Goal: Browse casually: Explore the website without a specific task or goal

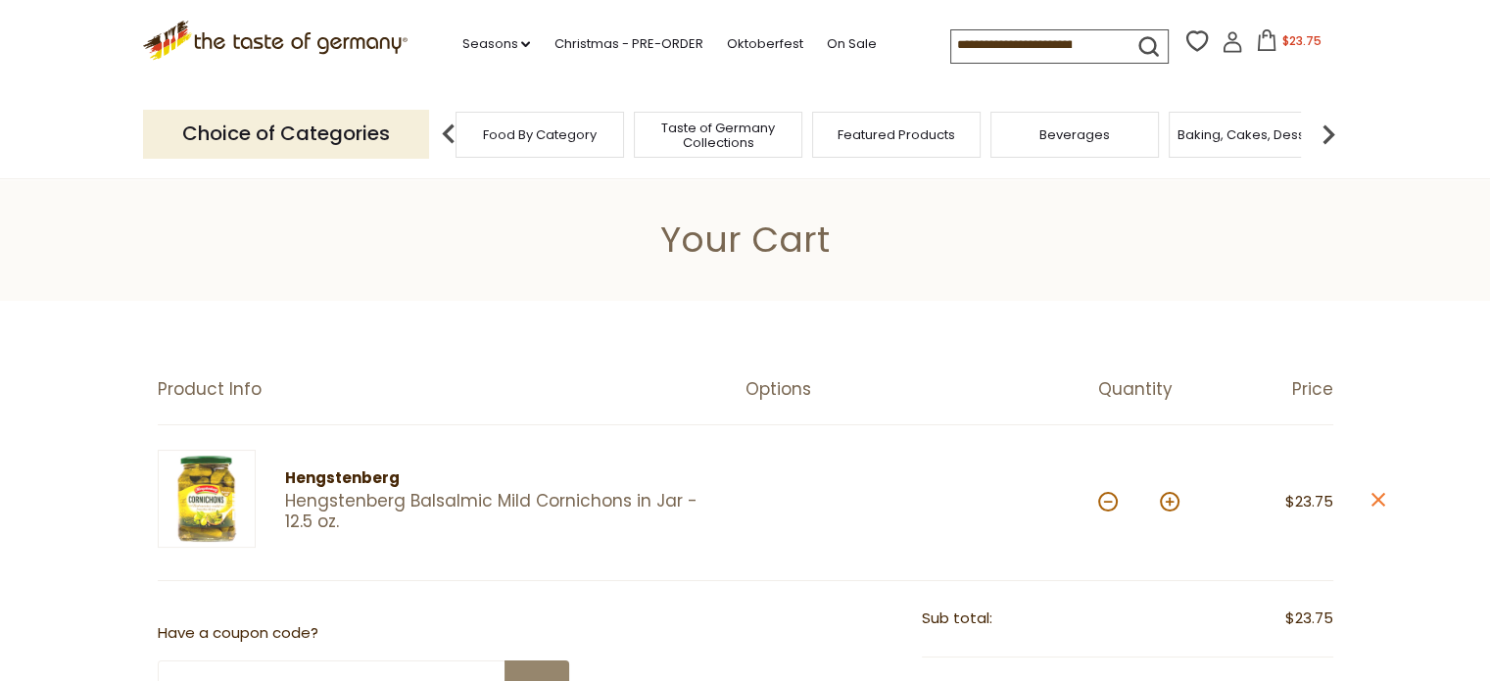
click at [725, 140] on span "Taste of Germany Collections" at bounding box center [717, 134] width 157 height 29
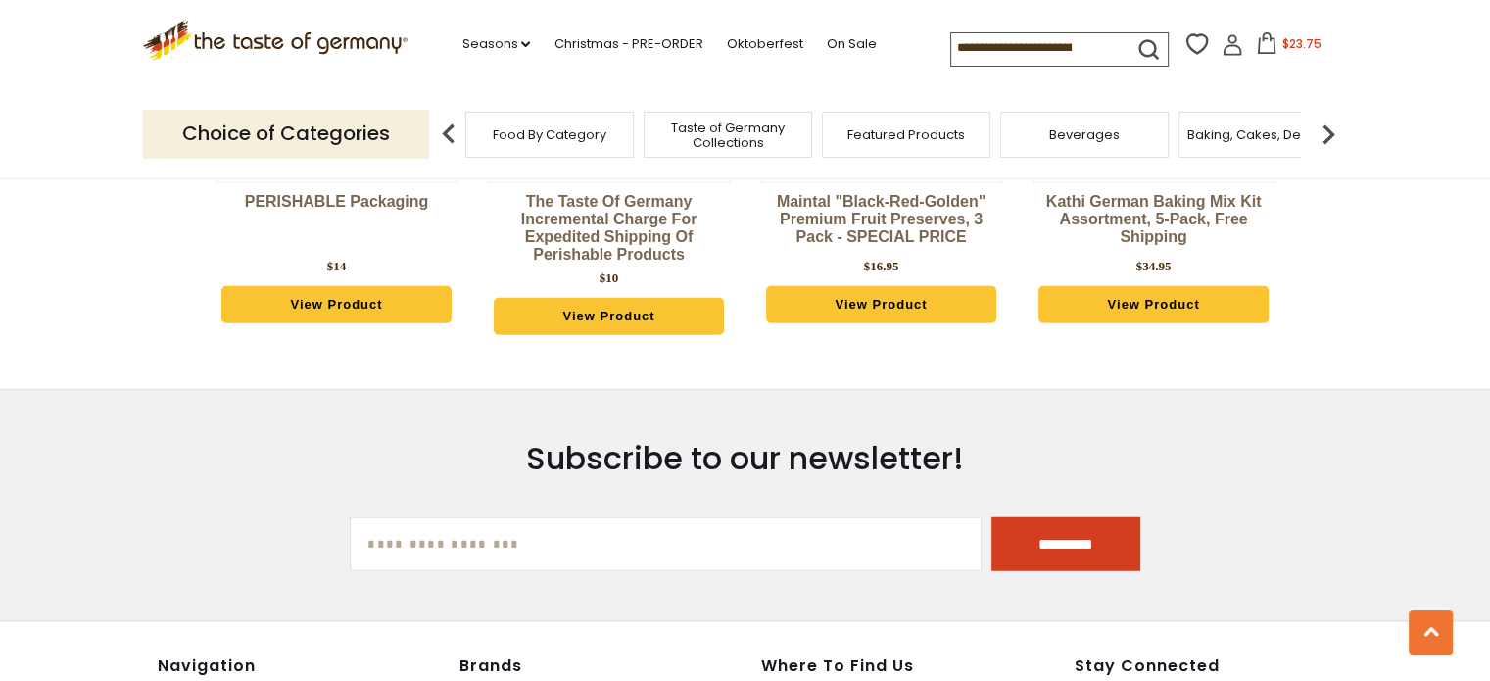
scroll to position [5078, 0]
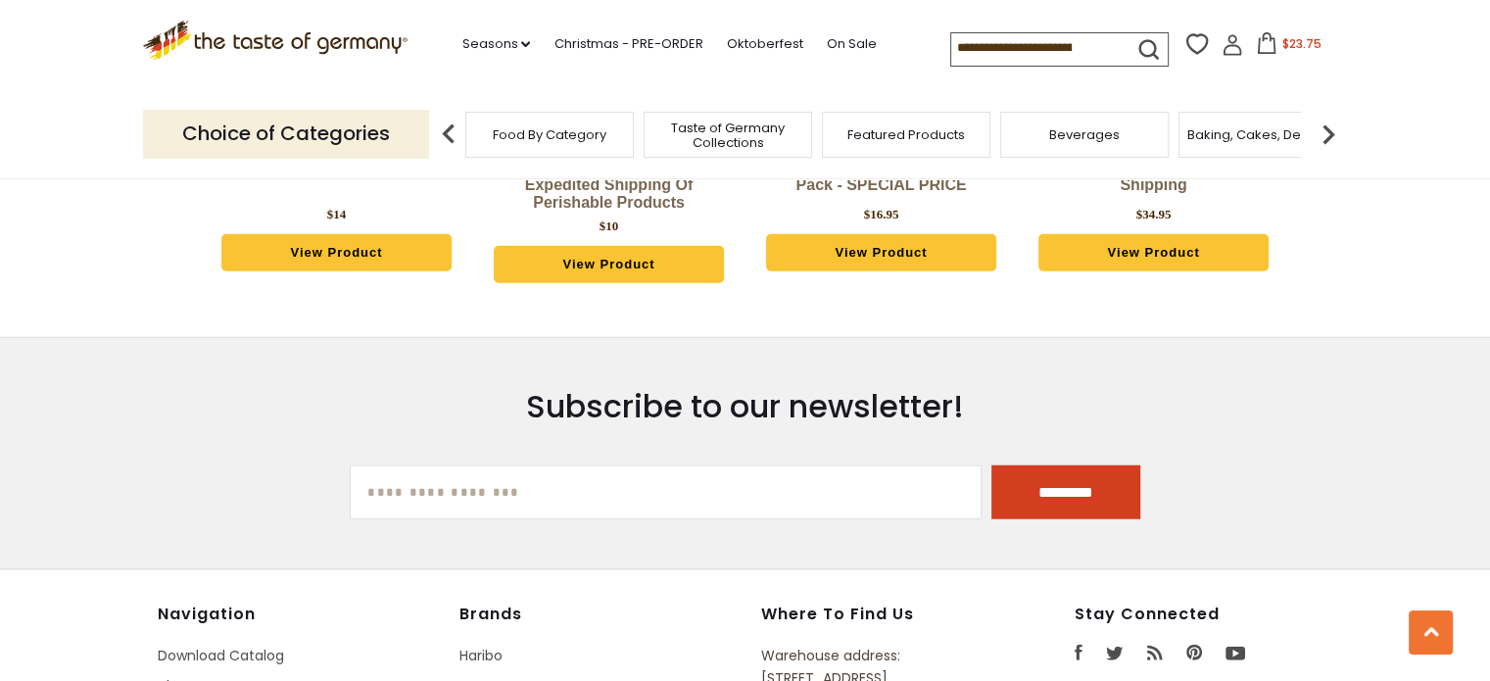
click at [1328, 130] on img at bounding box center [1327, 134] width 39 height 39
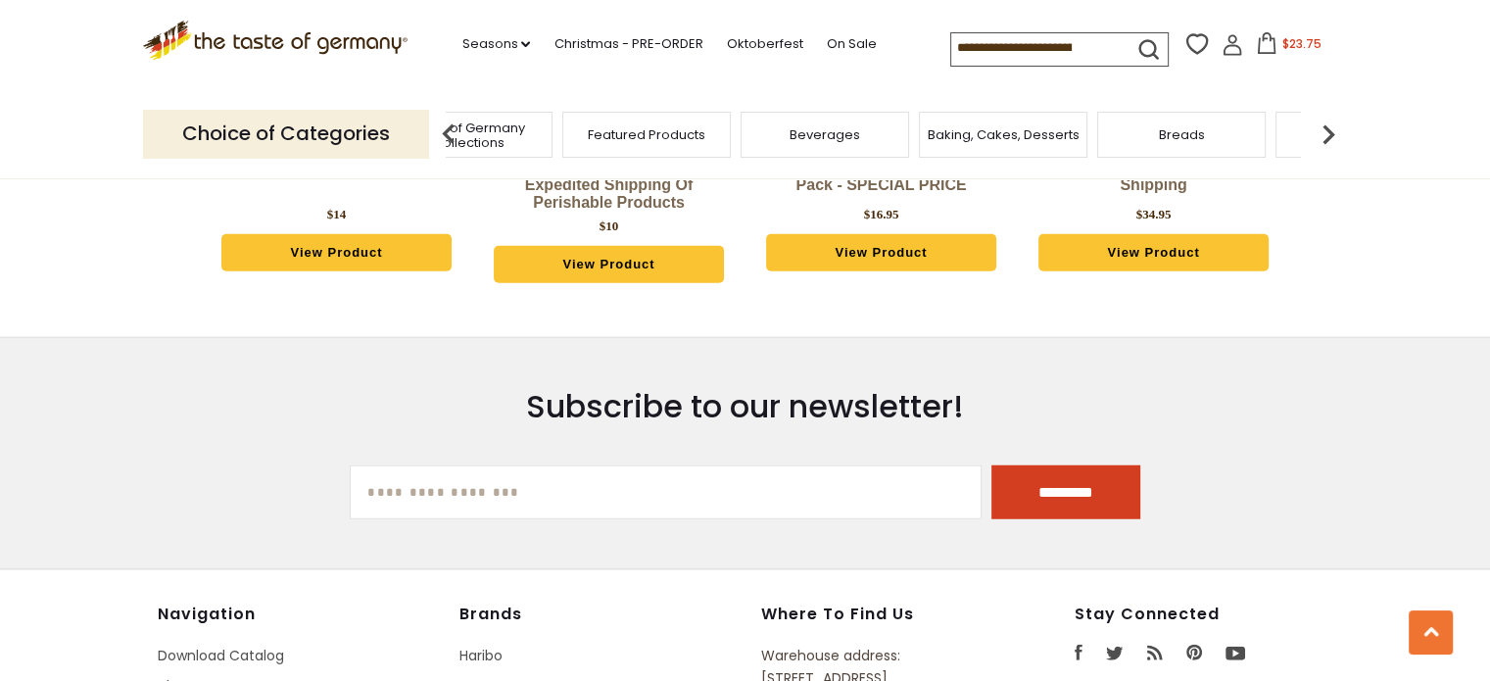
click at [1328, 130] on img at bounding box center [1327, 134] width 39 height 39
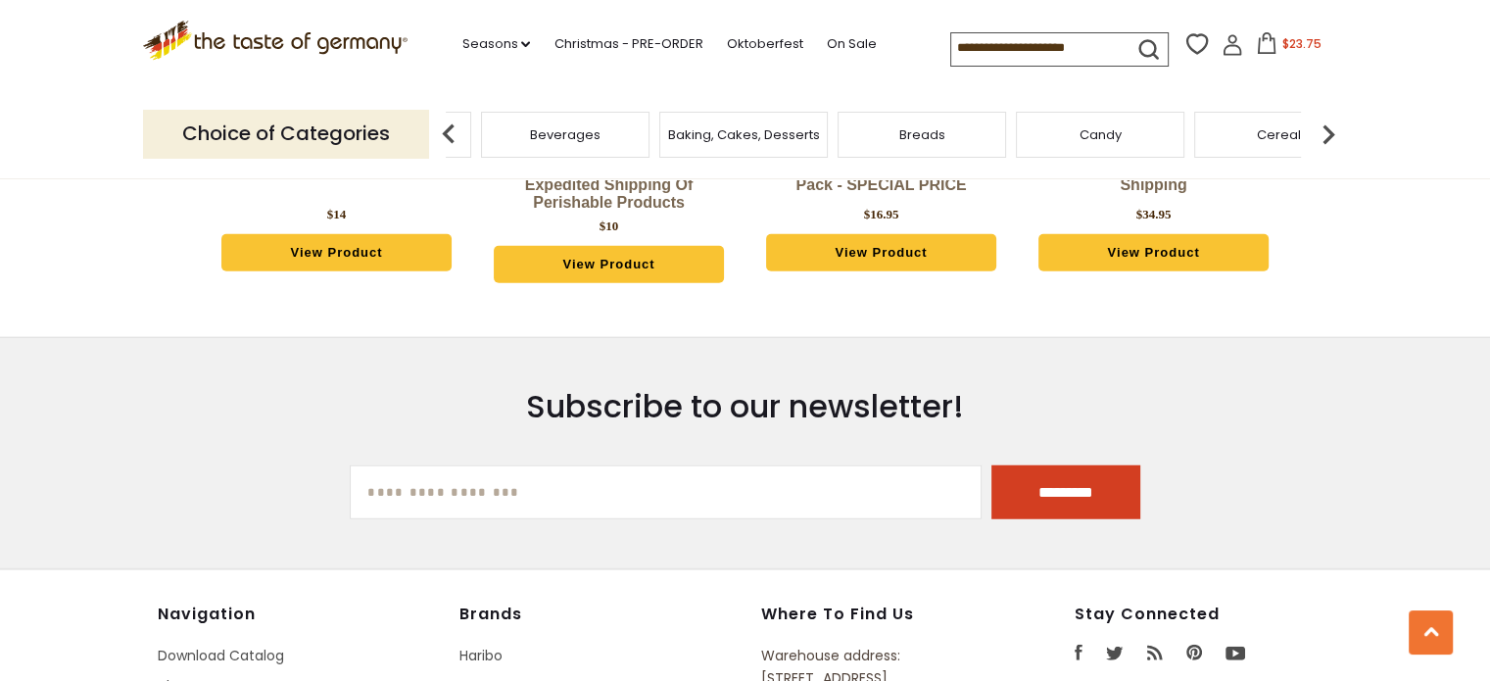
click at [1328, 130] on img at bounding box center [1327, 134] width 39 height 39
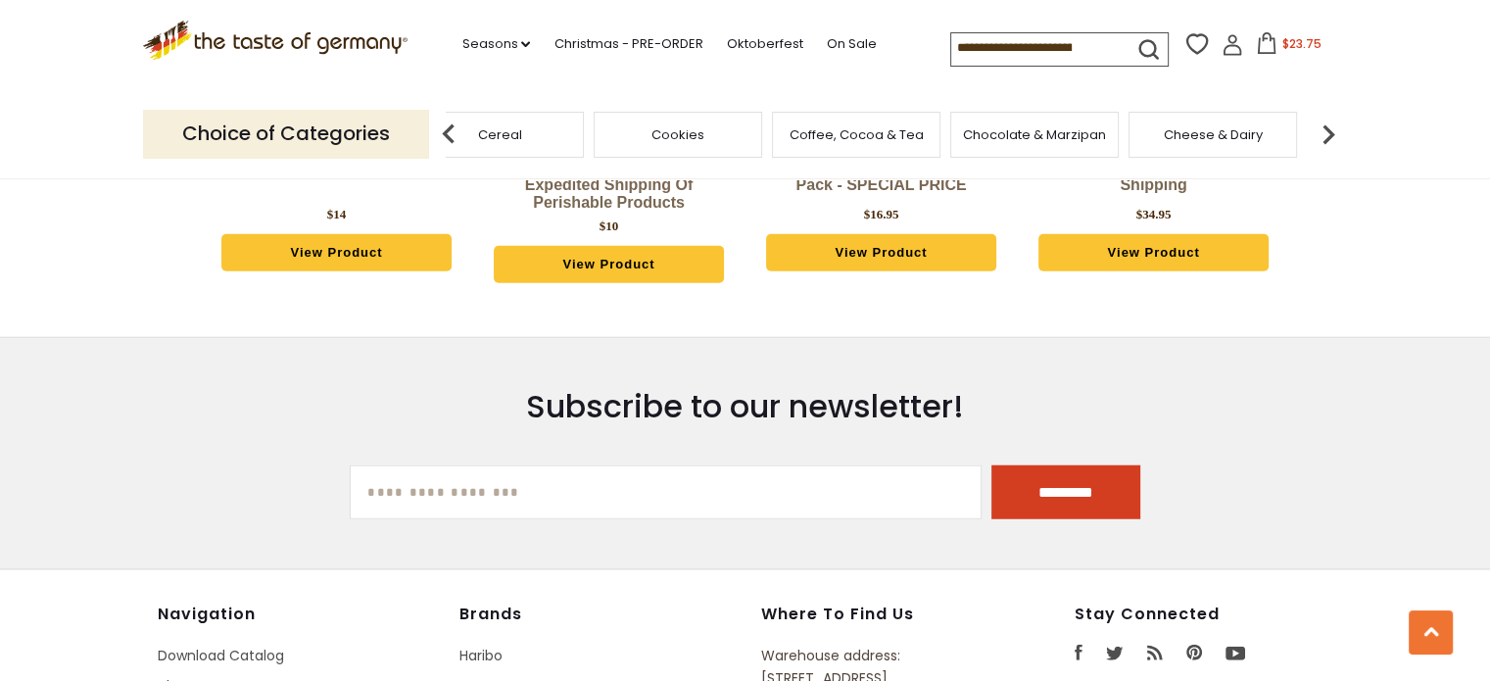
click at [1328, 130] on img at bounding box center [1327, 134] width 39 height 39
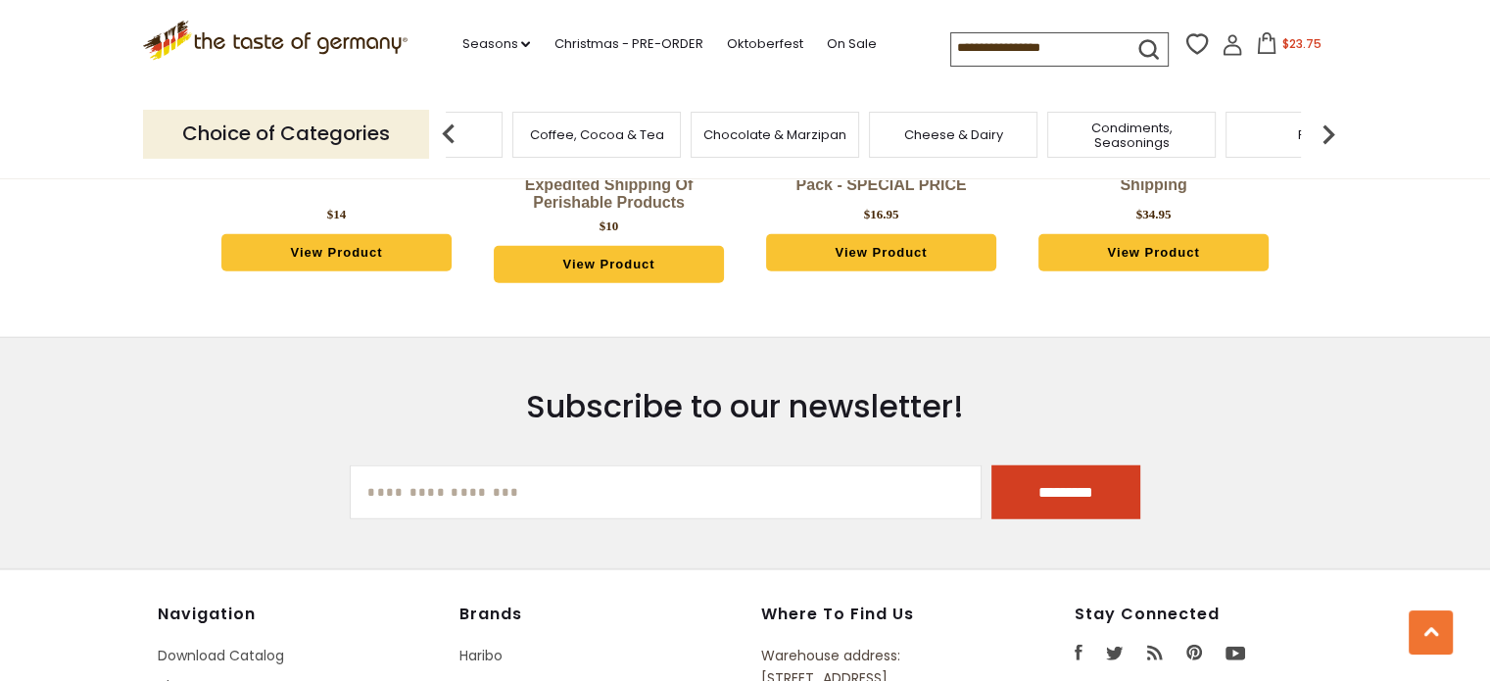
click at [1328, 130] on img at bounding box center [1327, 134] width 39 height 39
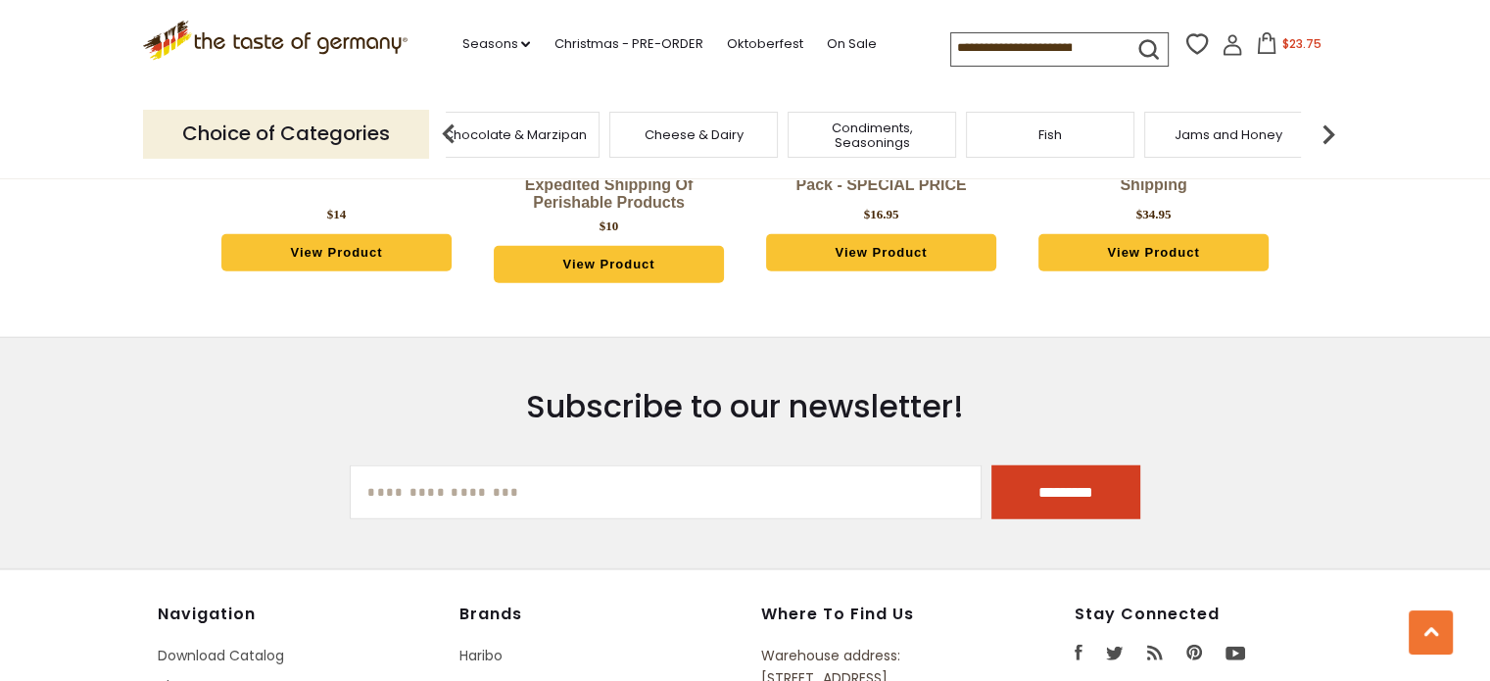
click at [1065, 141] on div "Fish" at bounding box center [1050, 135] width 168 height 46
click at [1059, 131] on span "Fish" at bounding box center [1065, 134] width 24 height 15
click at [1054, 136] on span "Fish" at bounding box center [1065, 134] width 24 height 15
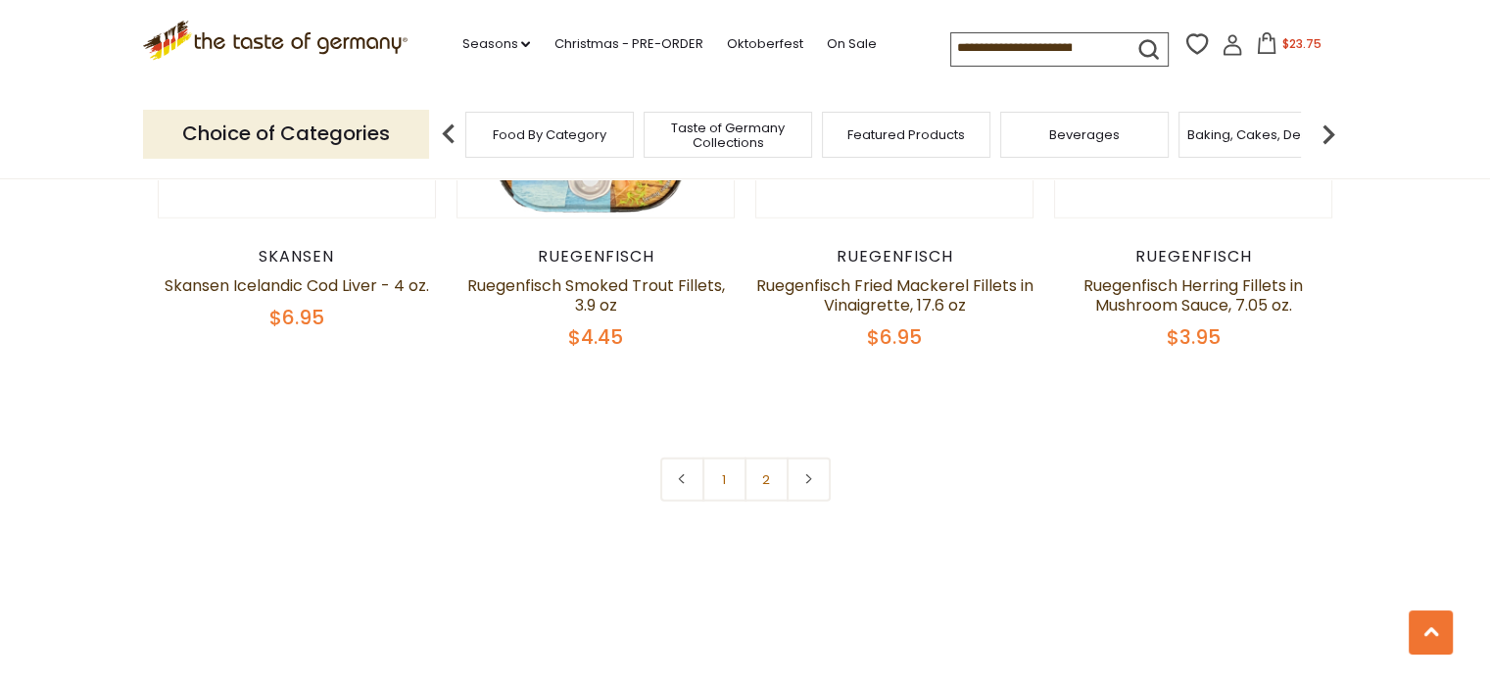
scroll to position [4697, 0]
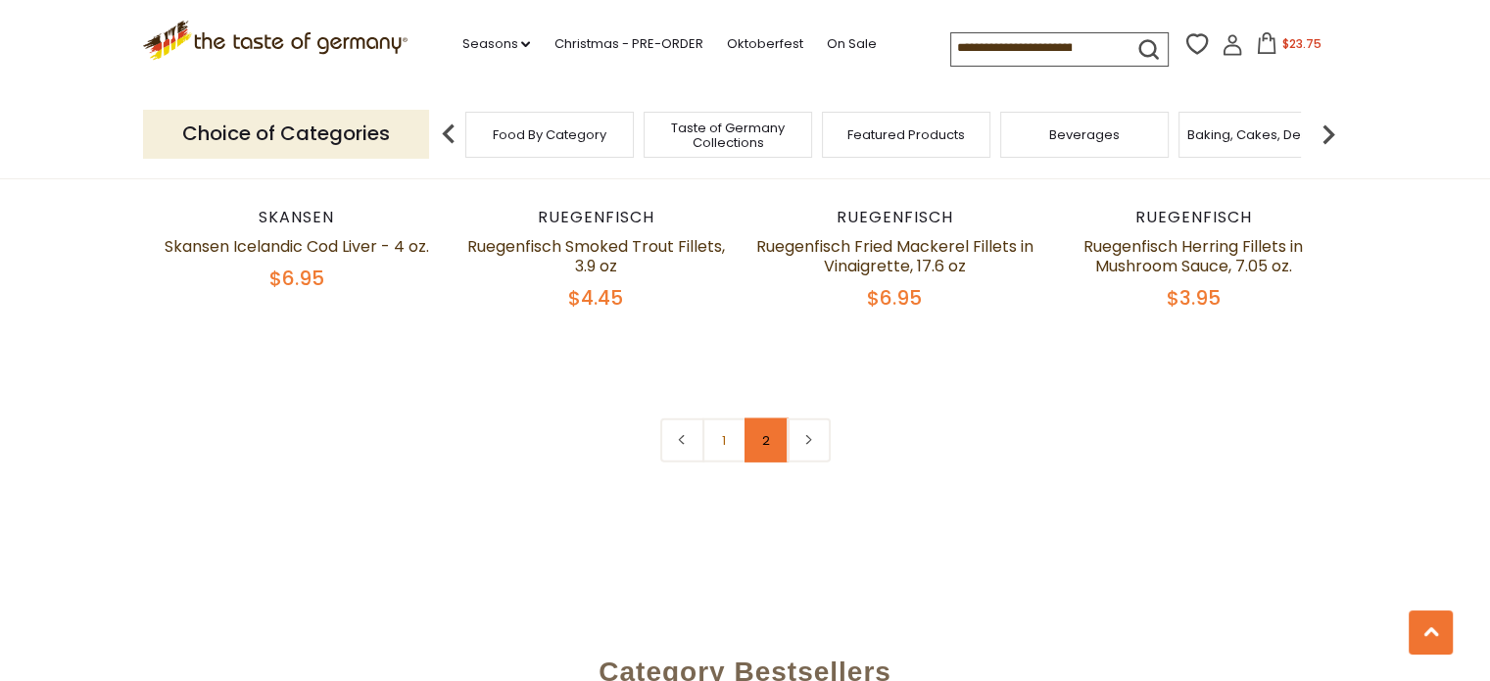
click at [776, 418] on link "2" at bounding box center [766, 440] width 44 height 44
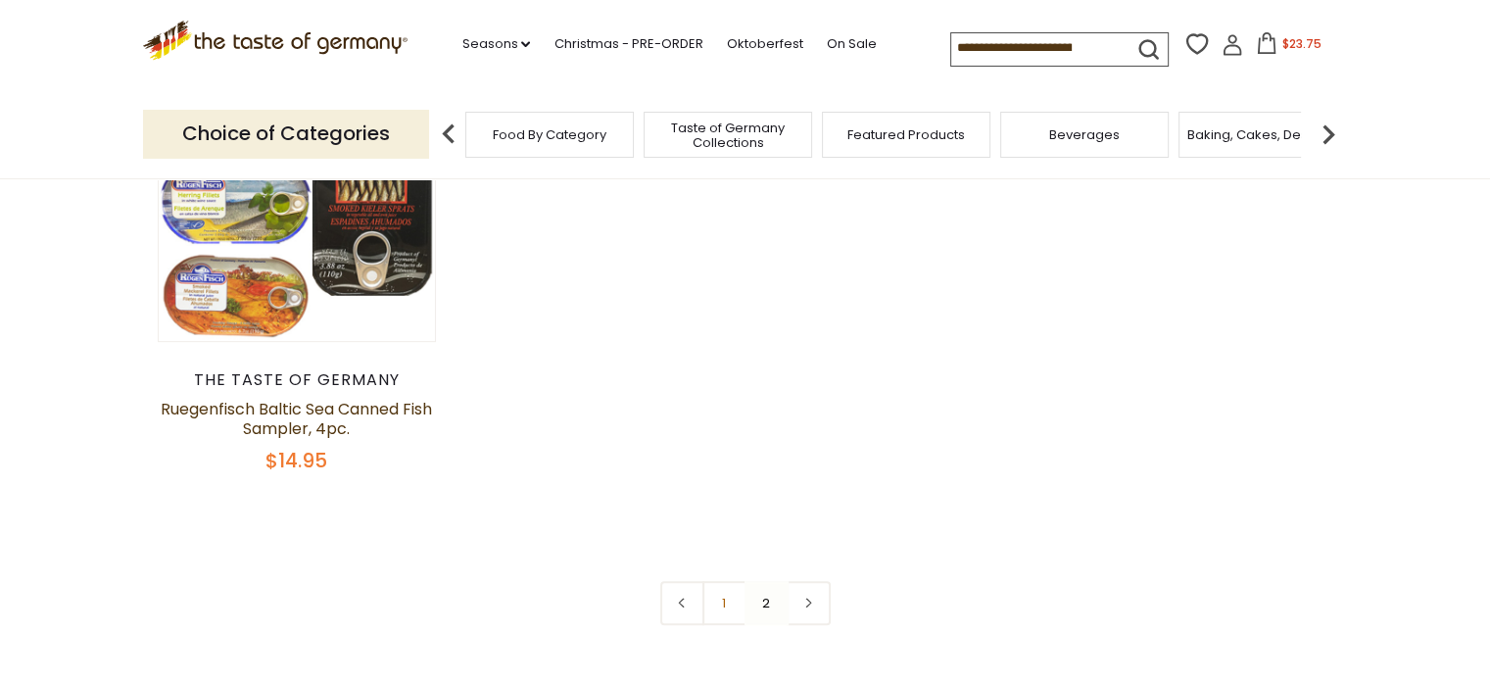
scroll to position [678, 0]
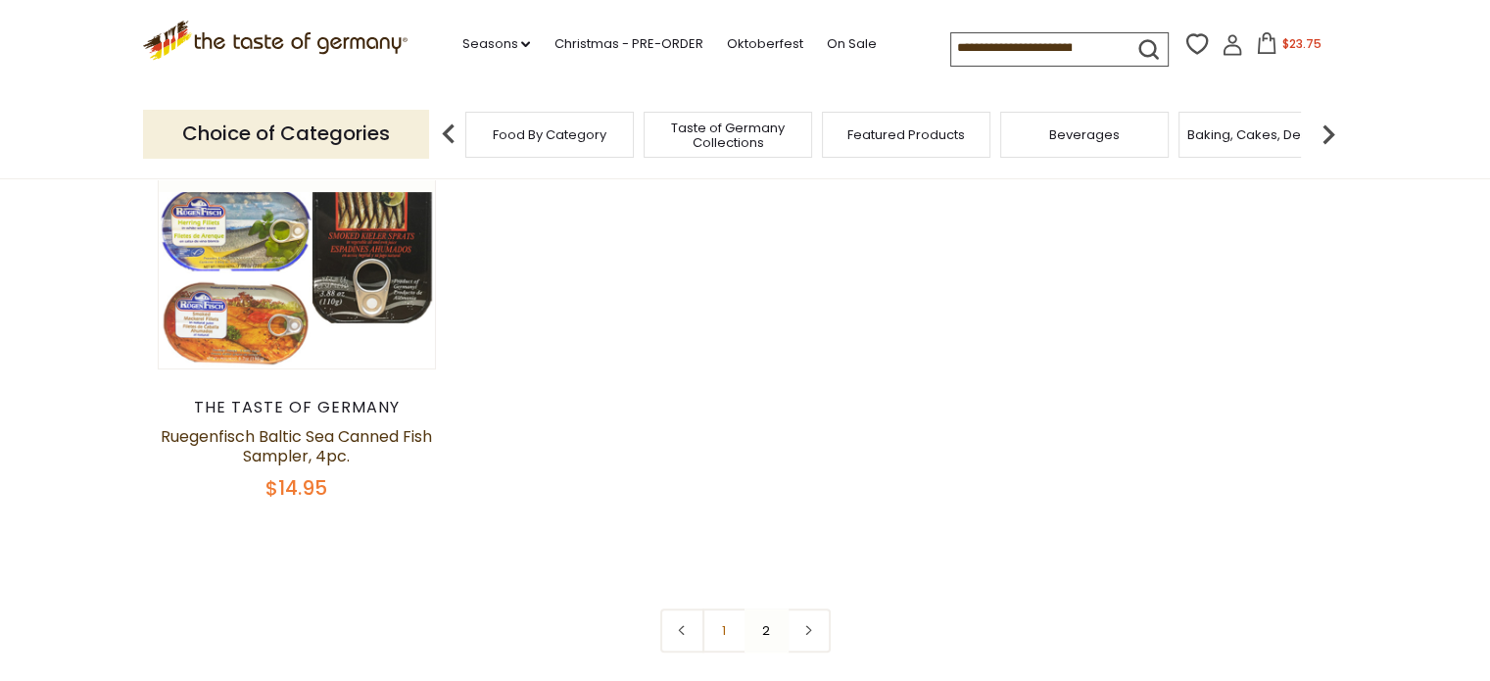
click at [1333, 130] on img at bounding box center [1327, 134] width 39 height 39
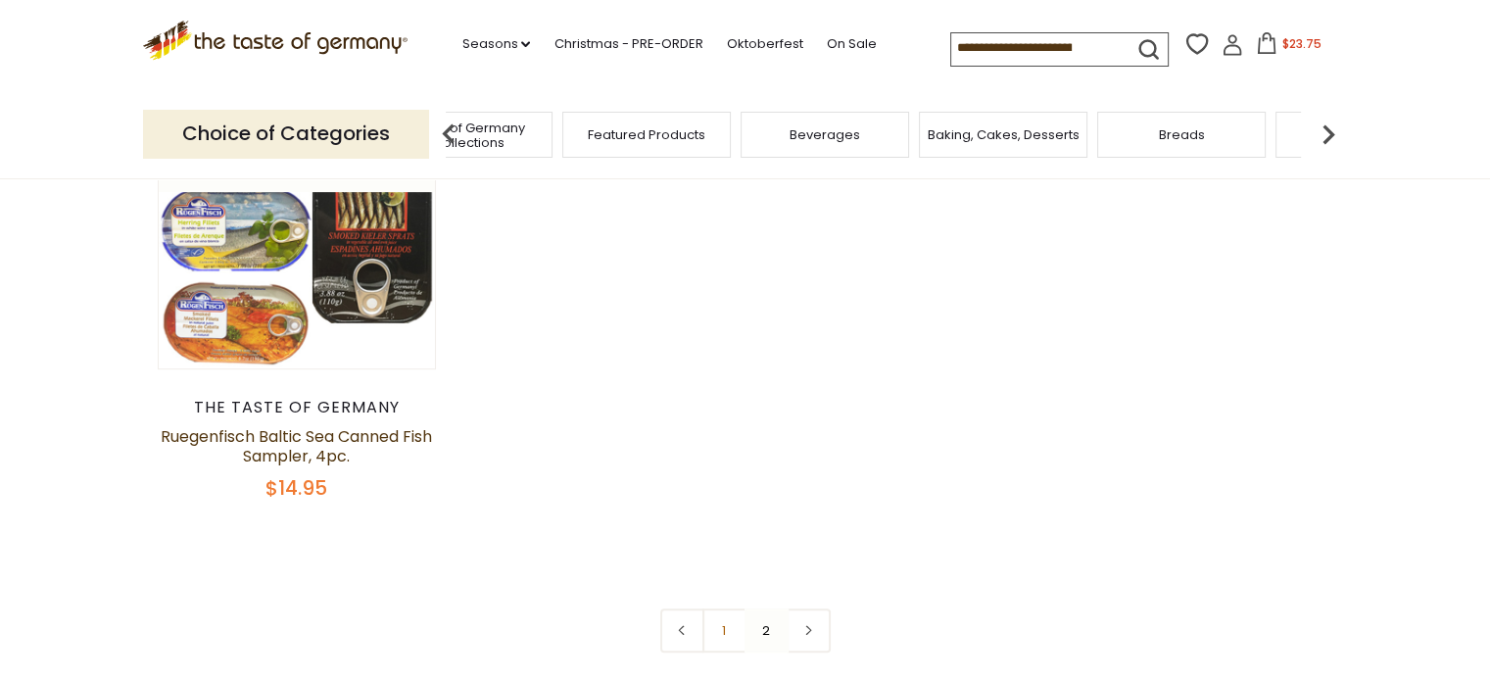
click at [1333, 130] on img at bounding box center [1327, 134] width 39 height 39
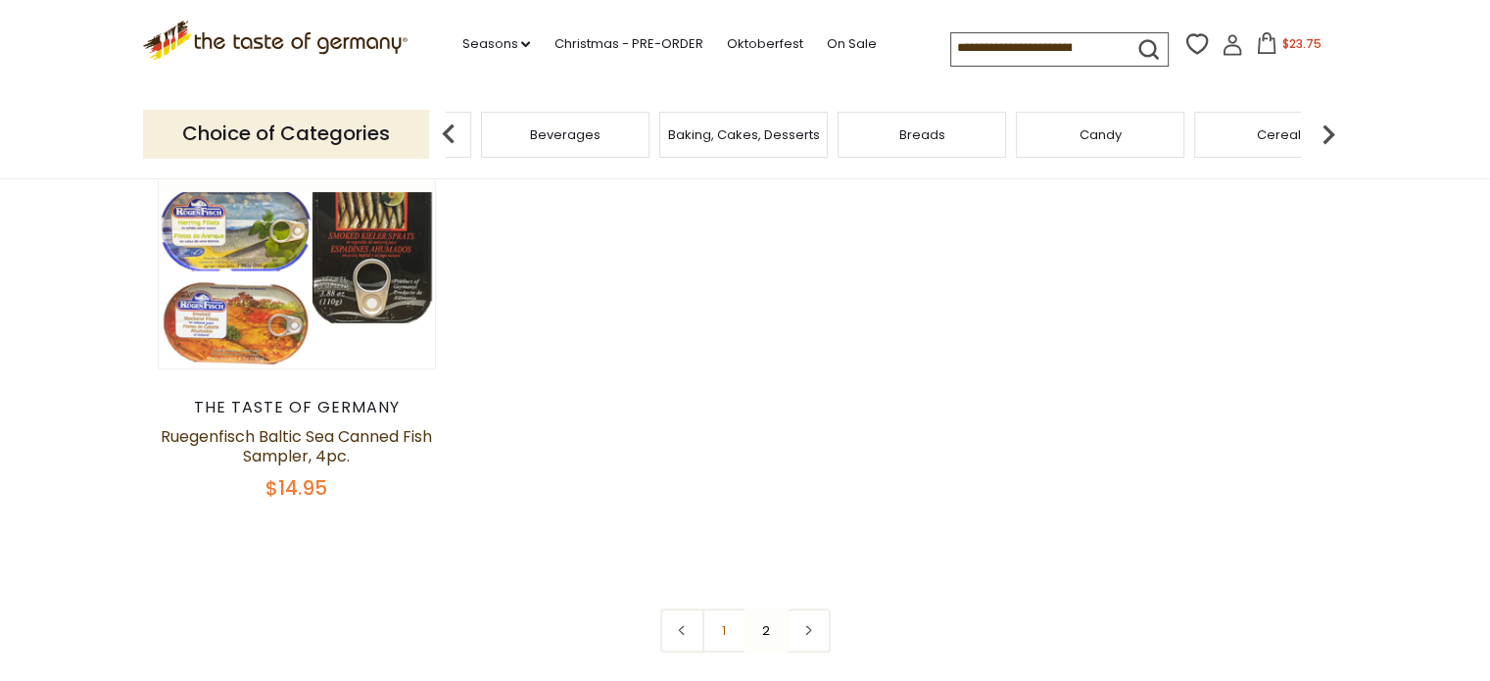
click at [1333, 130] on img at bounding box center [1327, 134] width 39 height 39
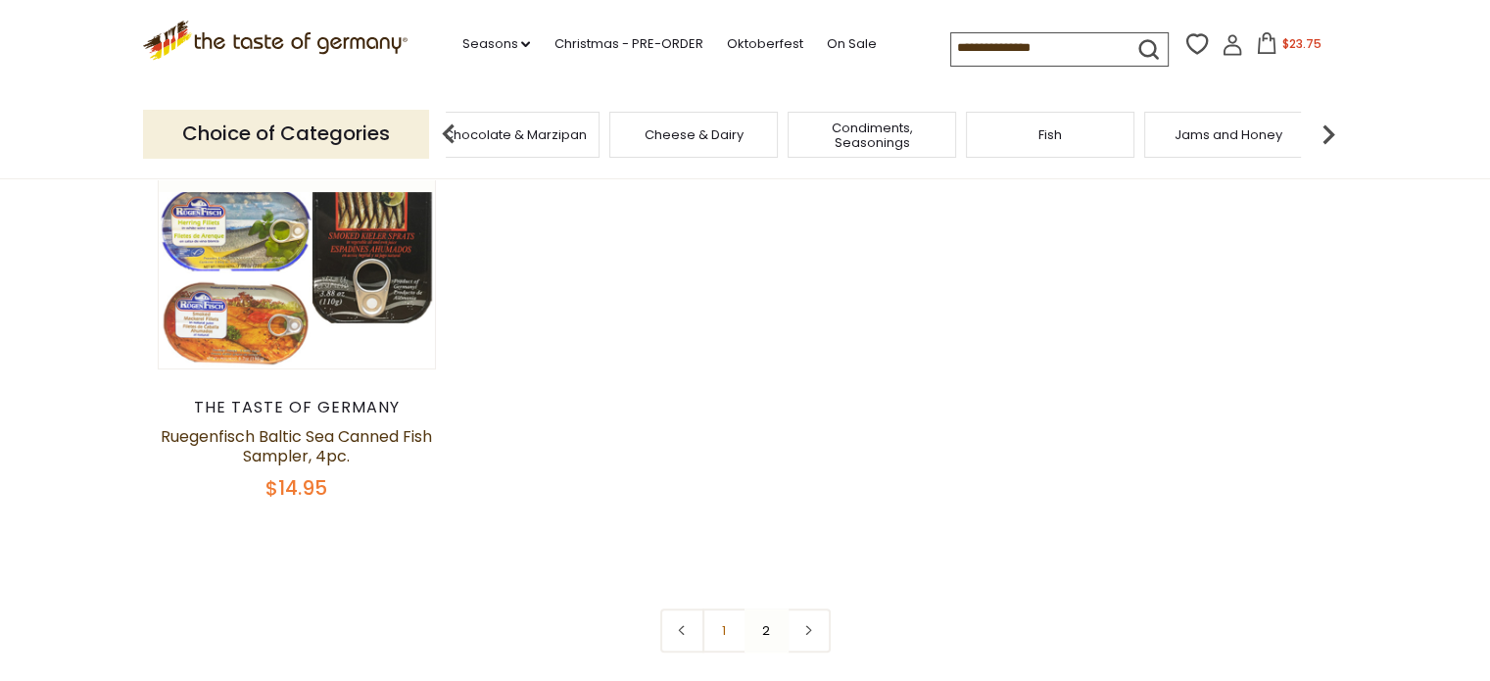
click at [1333, 130] on img at bounding box center [1327, 134] width 39 height 39
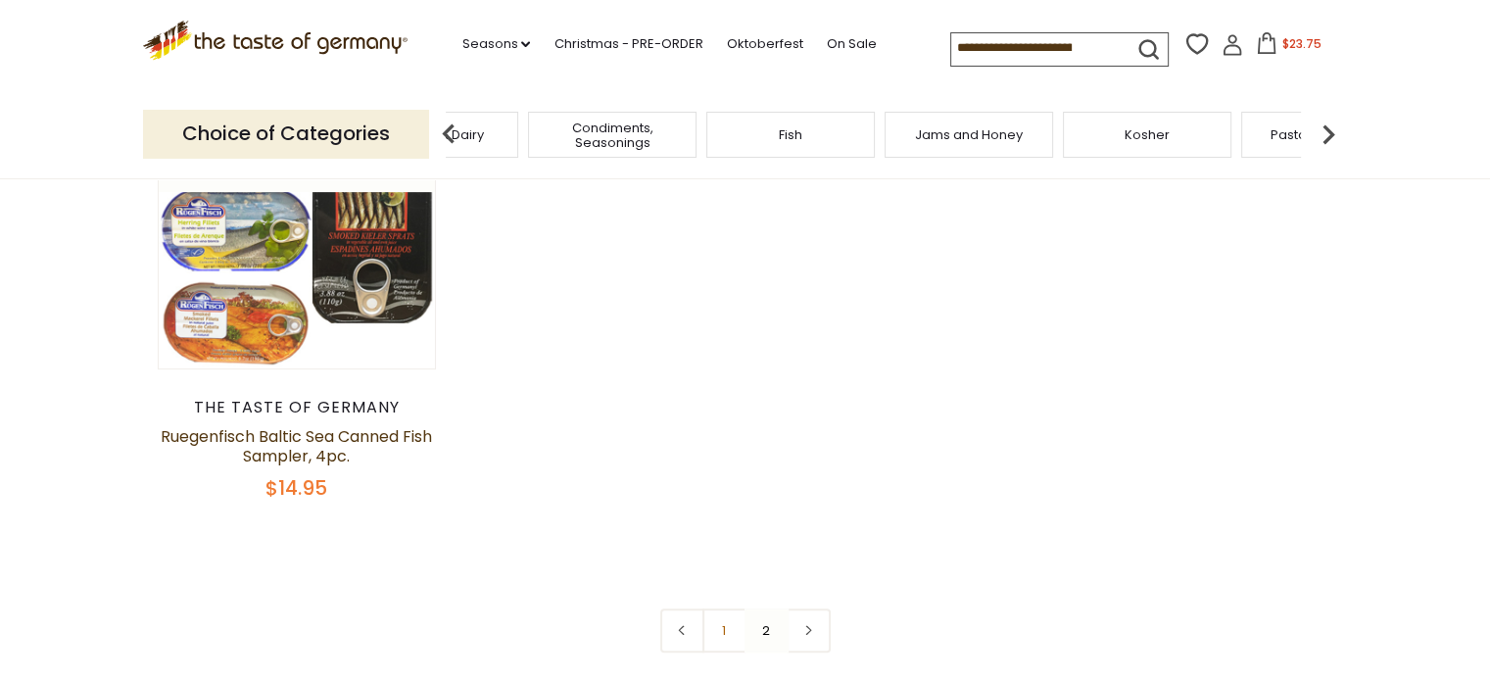
click at [1333, 130] on img at bounding box center [1327, 134] width 39 height 39
click at [1332, 130] on img at bounding box center [1327, 134] width 39 height 39
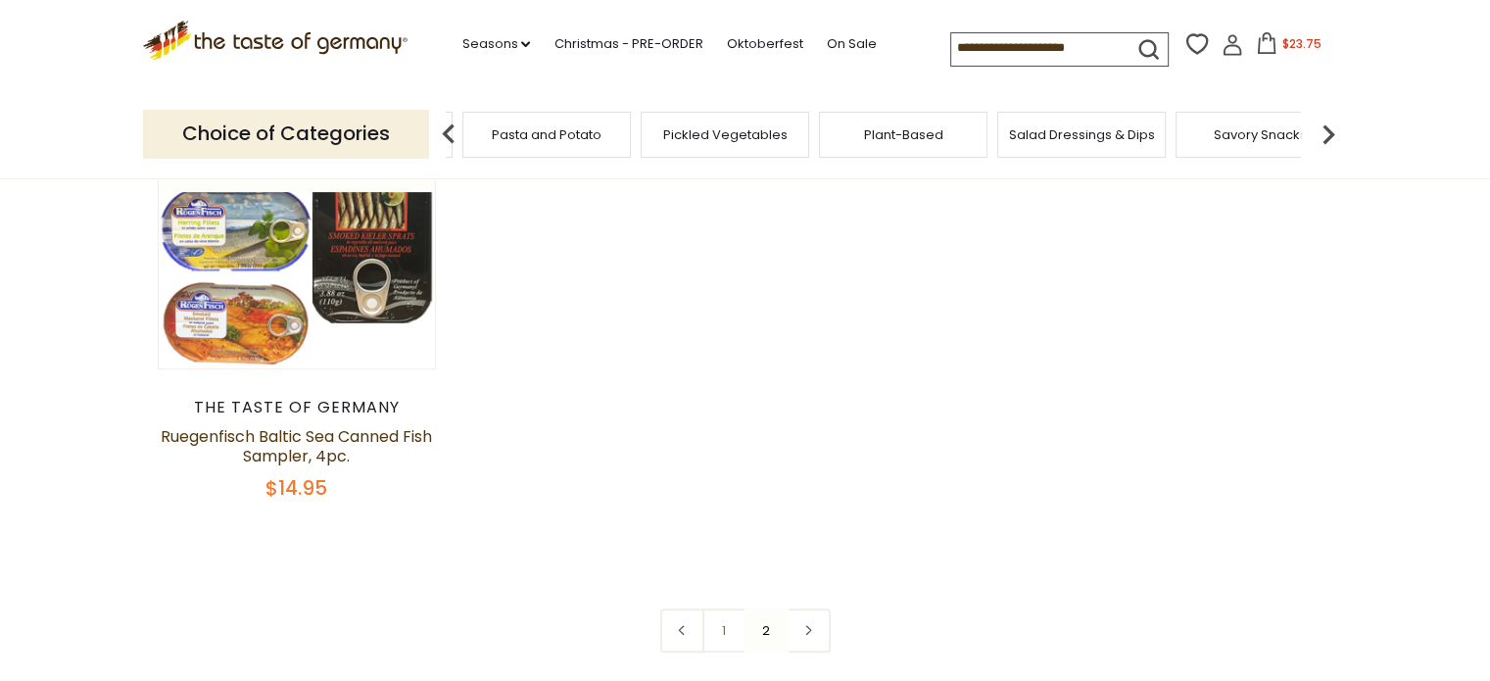
click at [1332, 130] on img at bounding box center [1327, 134] width 39 height 39
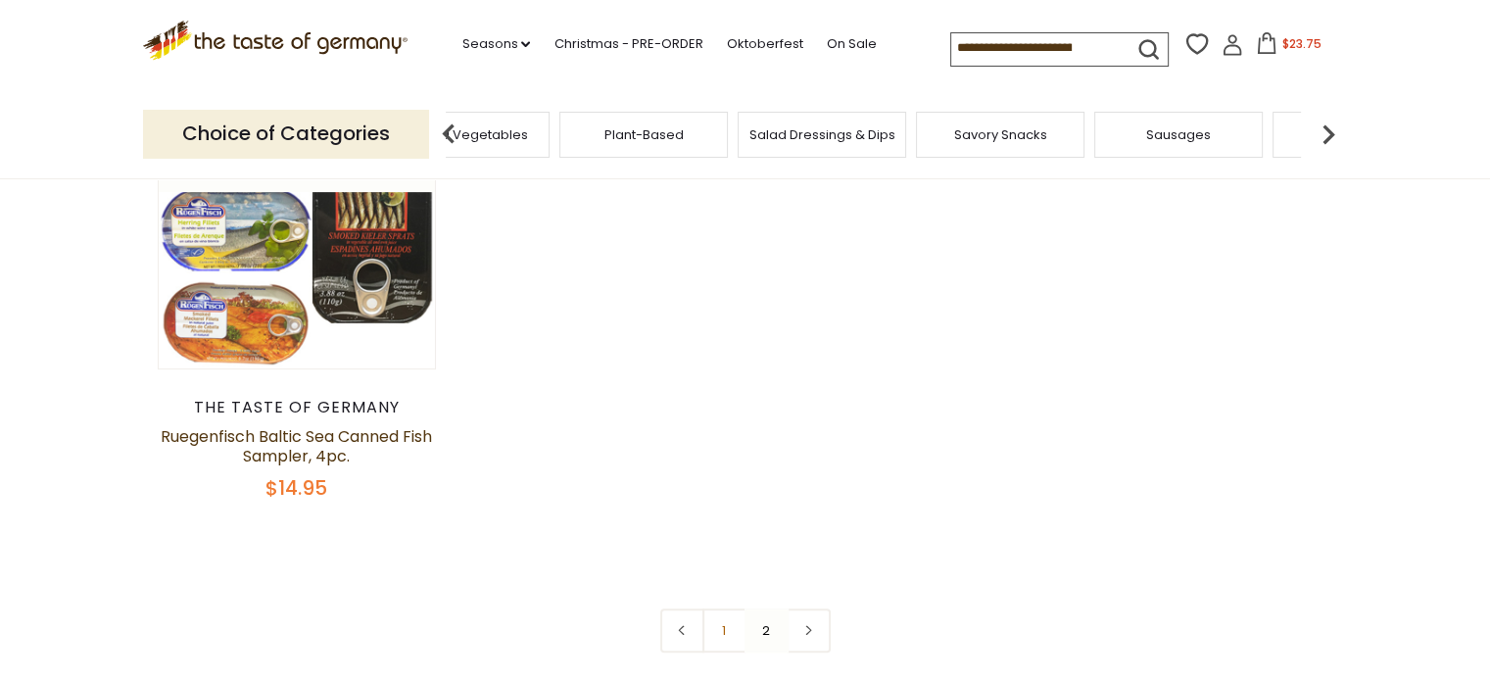
click at [1332, 130] on img at bounding box center [1327, 134] width 39 height 39
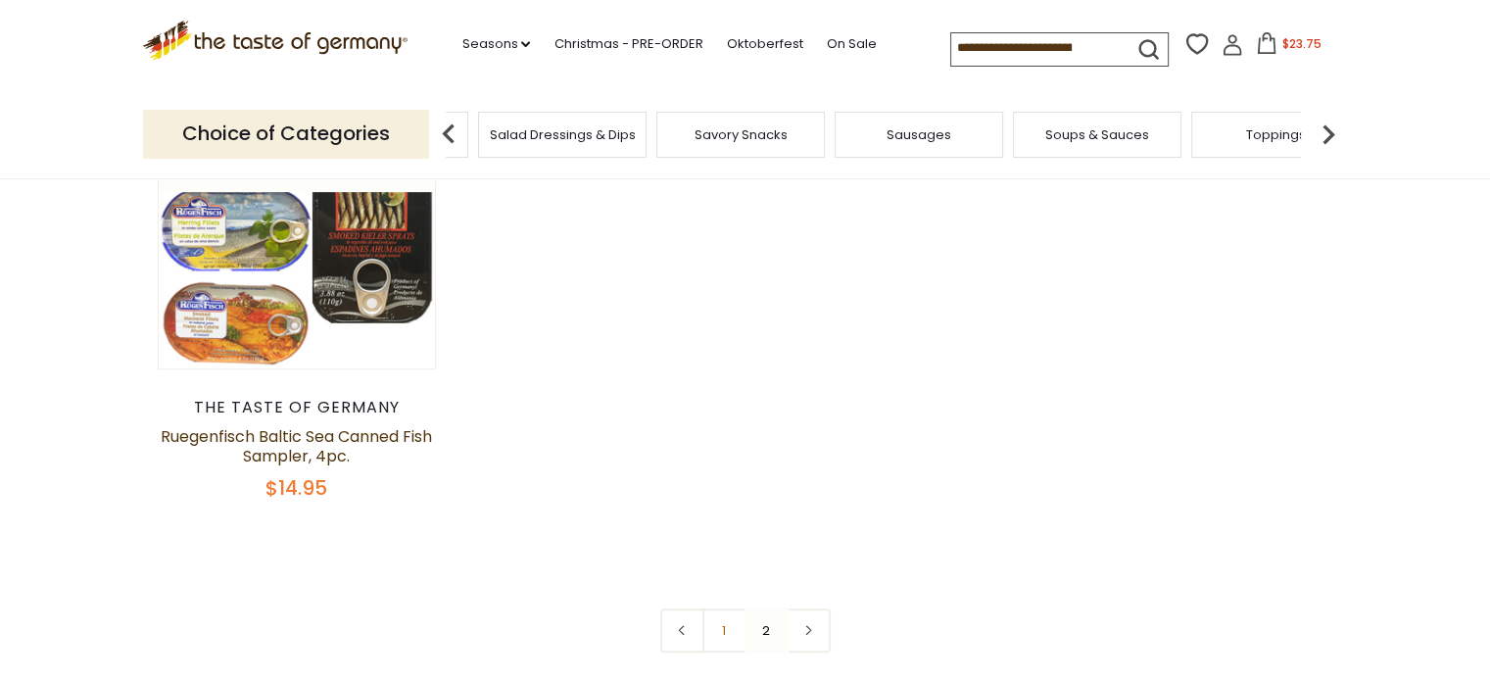
click at [1332, 130] on img at bounding box center [1327, 134] width 39 height 39
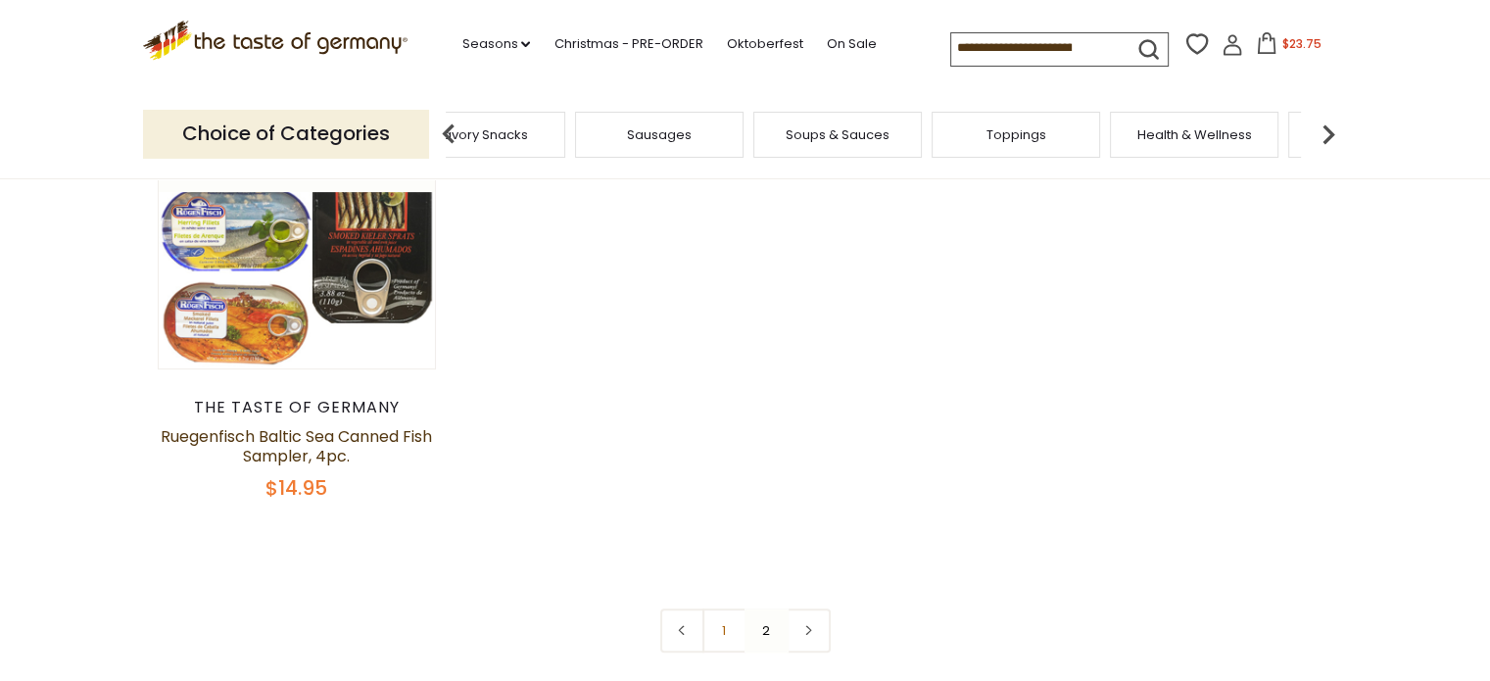
click at [1332, 130] on img at bounding box center [1327, 134] width 39 height 39
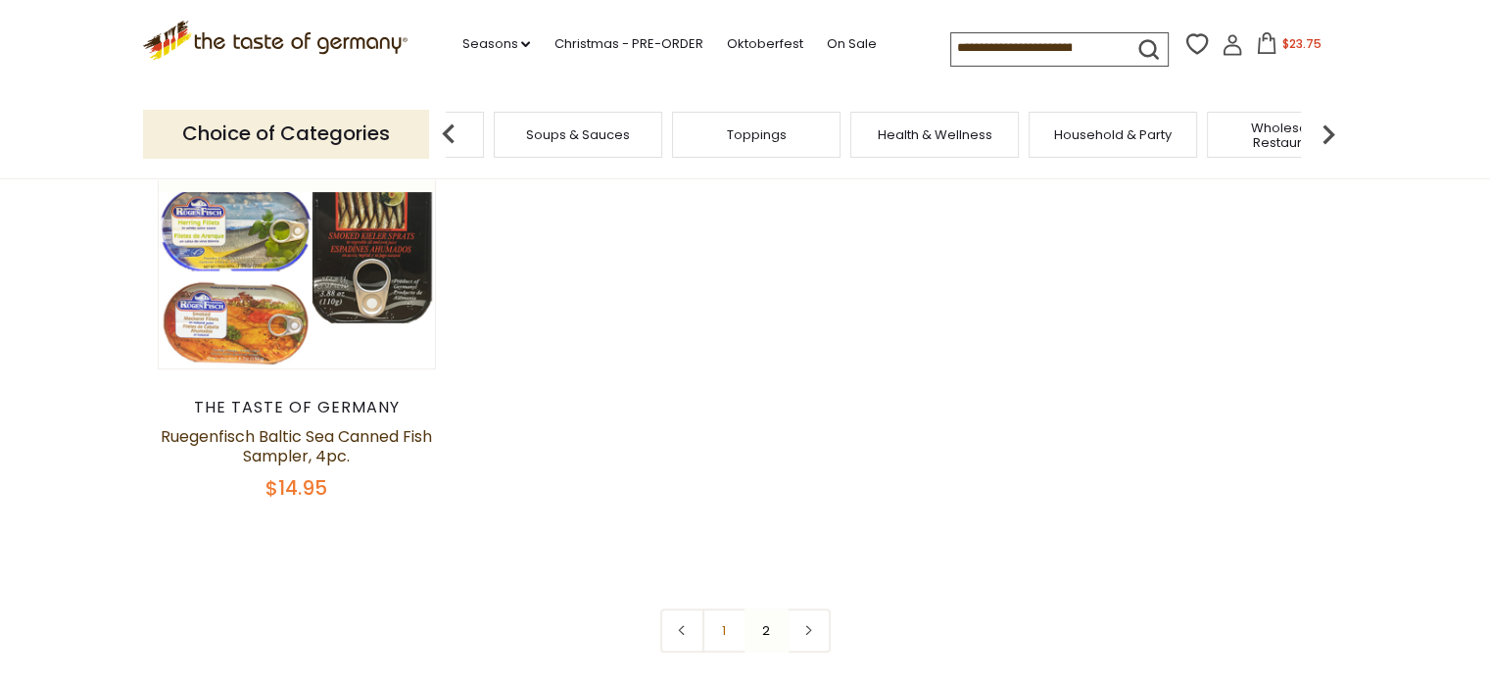
click at [1332, 130] on img at bounding box center [1327, 134] width 39 height 39
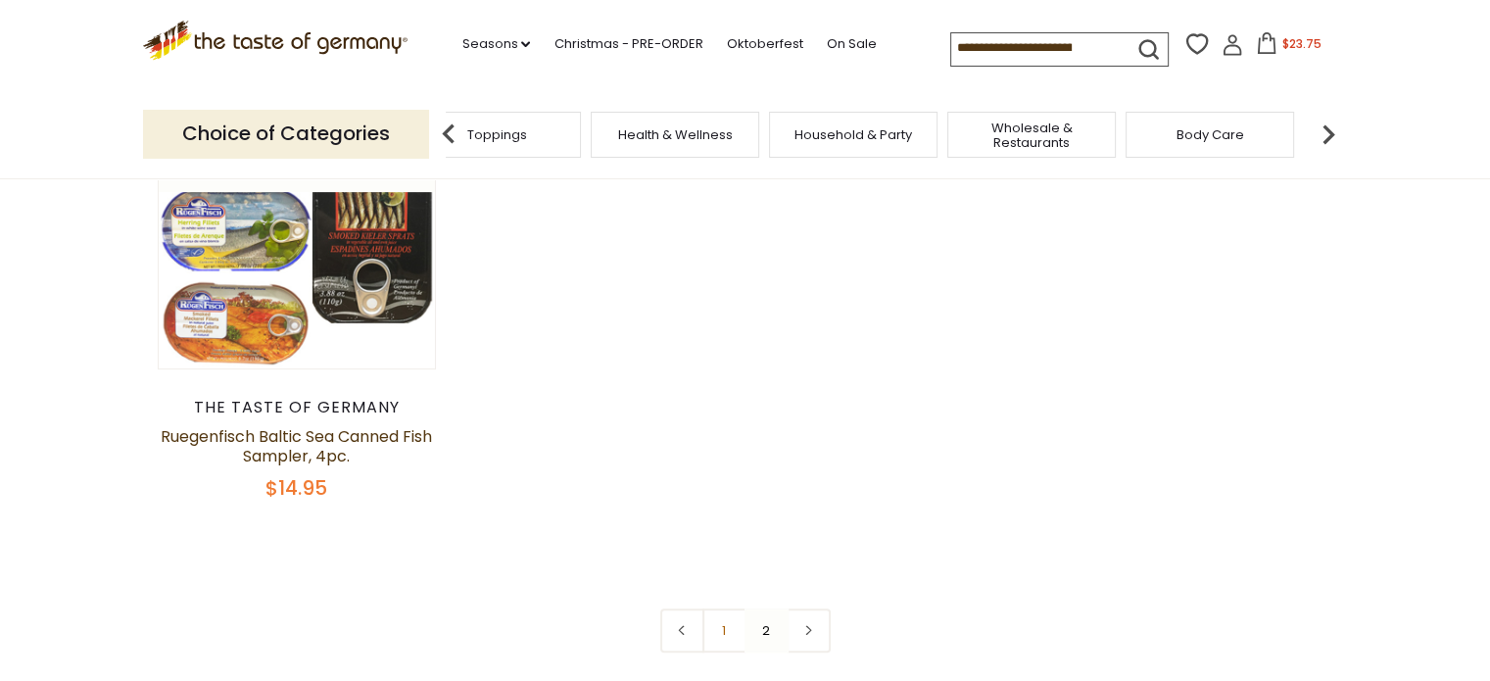
click at [1332, 130] on img at bounding box center [1327, 134] width 39 height 39
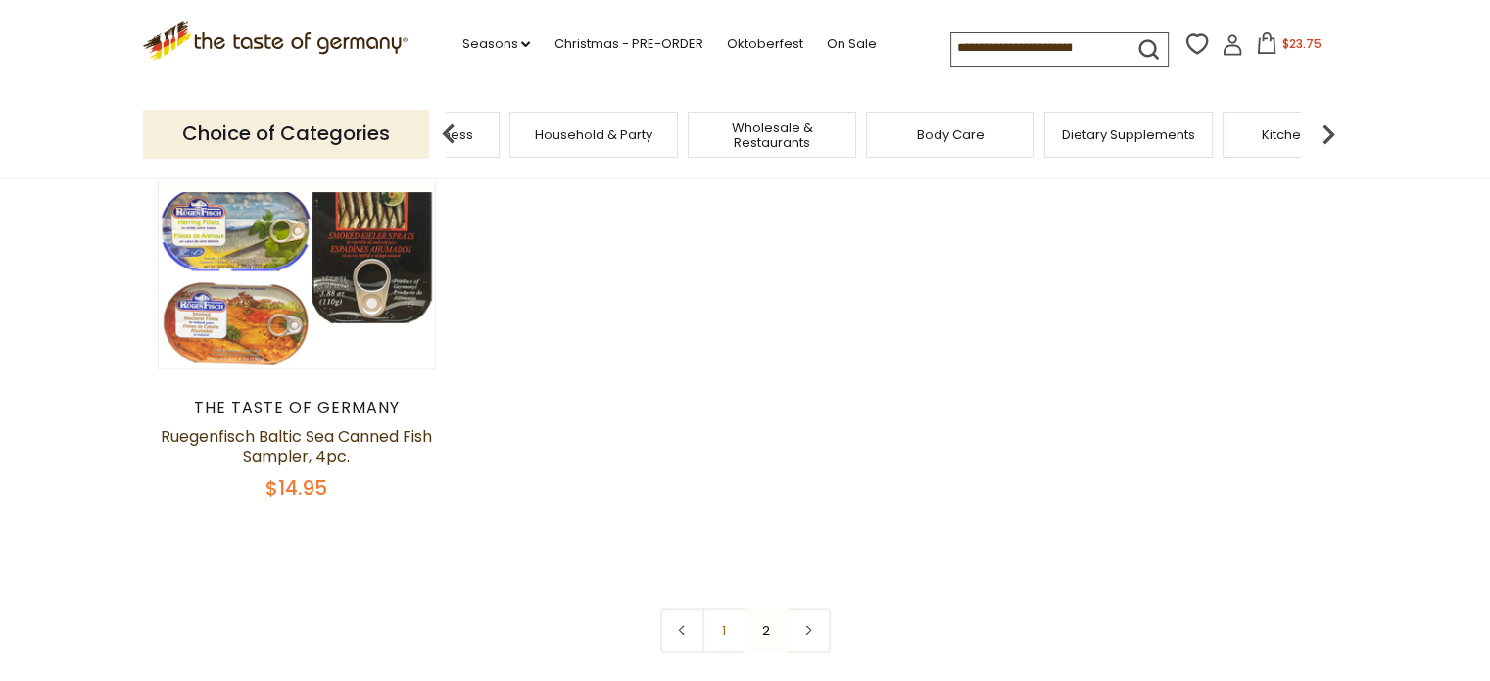
click at [1332, 130] on img at bounding box center [1327, 134] width 39 height 39
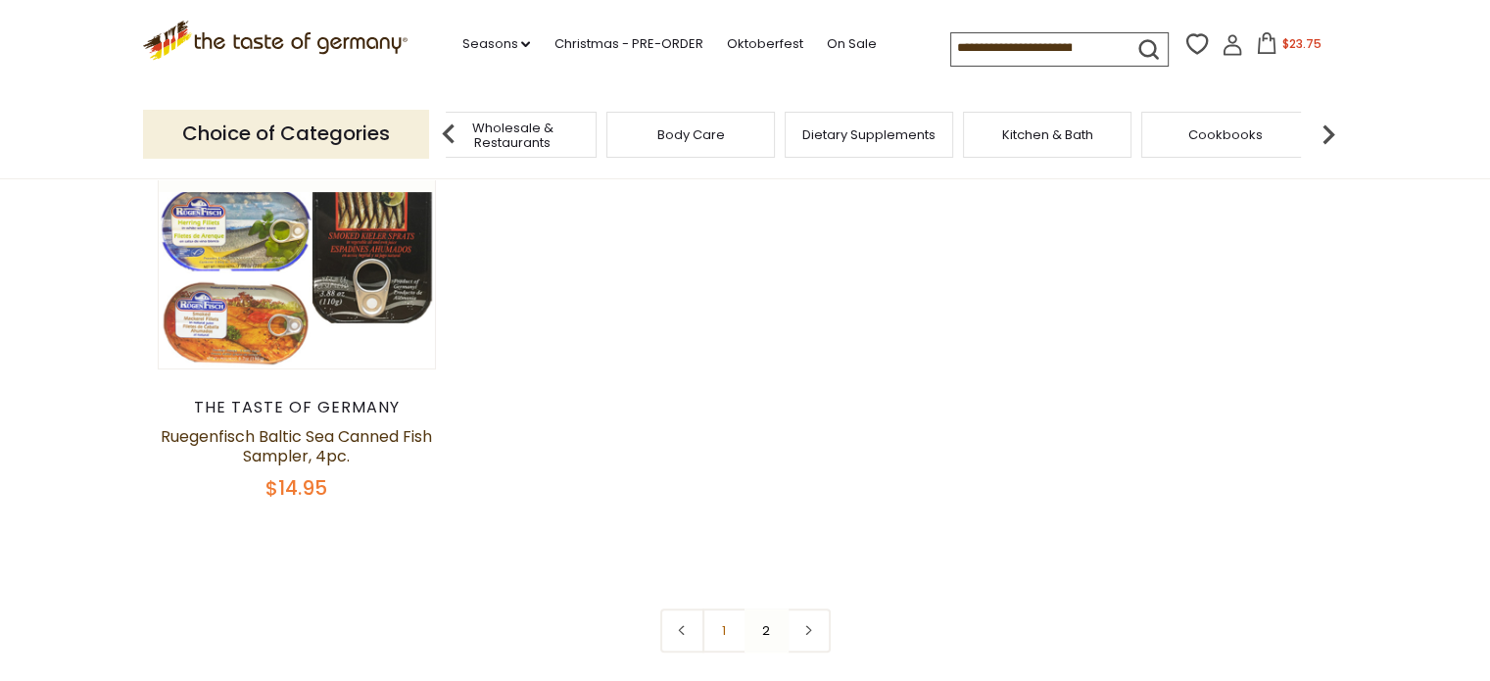
click at [1332, 130] on img at bounding box center [1327, 134] width 39 height 39
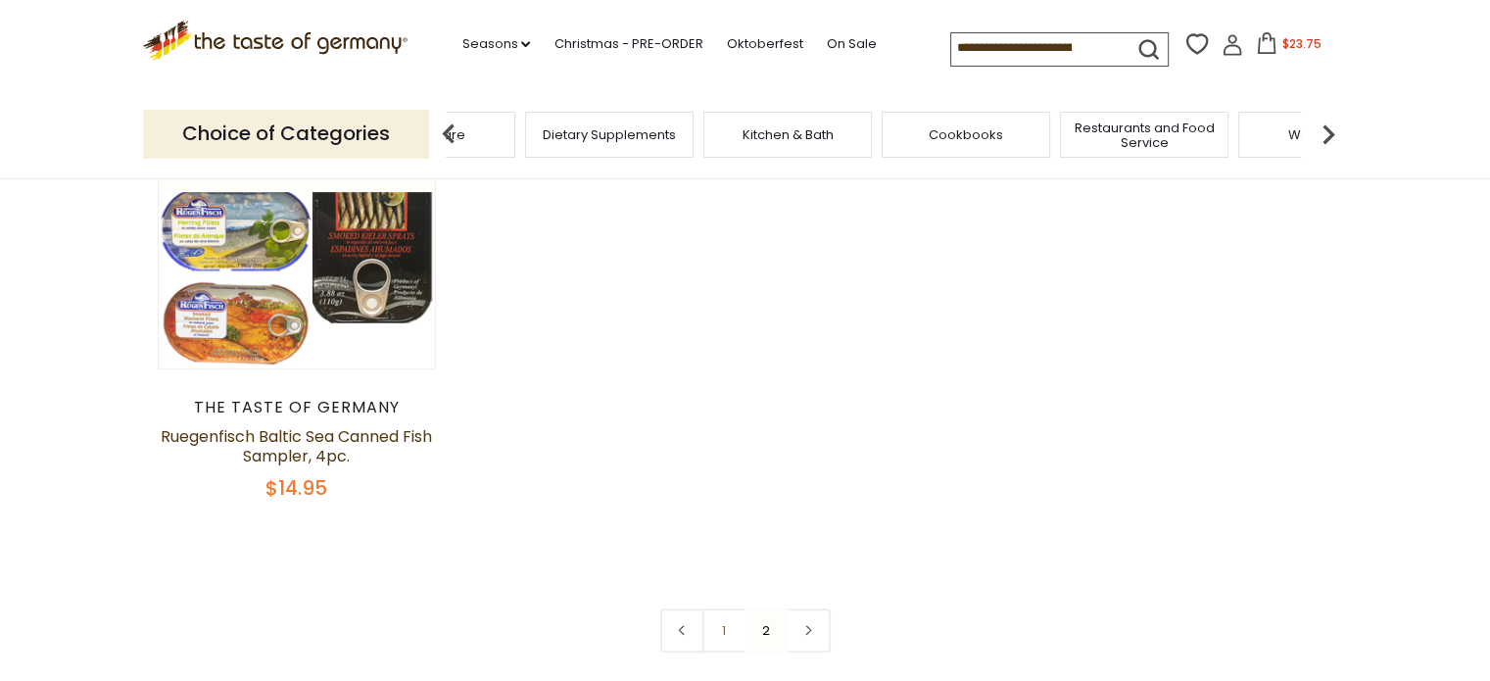
click at [1332, 130] on img at bounding box center [1327, 134] width 39 height 39
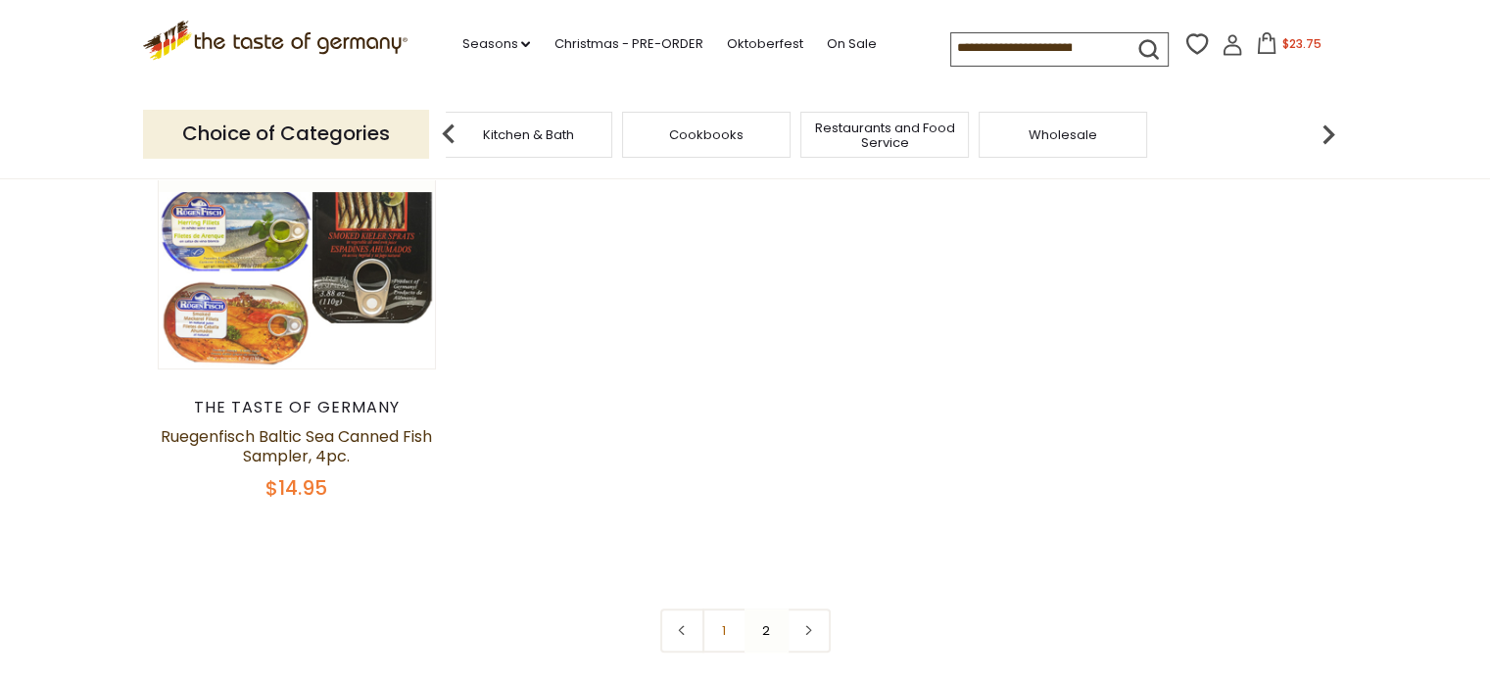
click at [449, 133] on img at bounding box center [448, 134] width 39 height 39
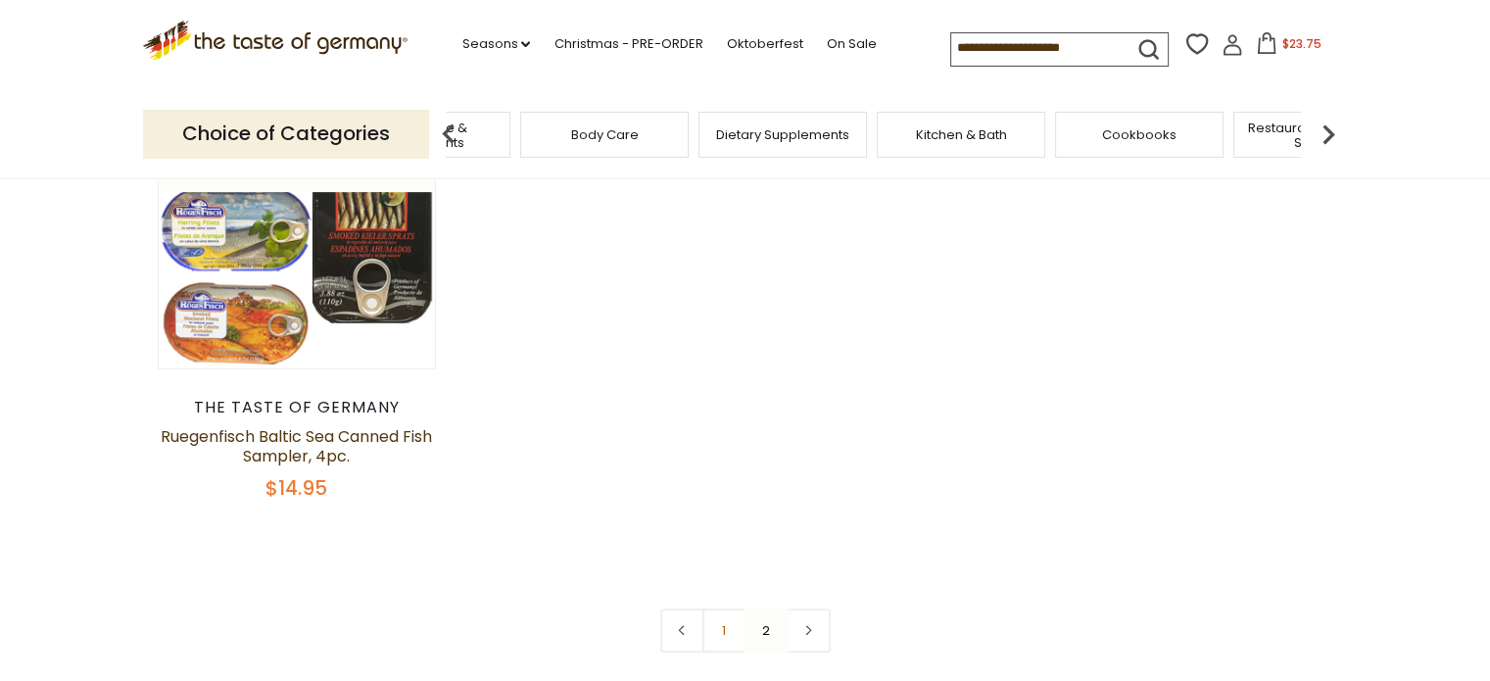
click at [449, 133] on img at bounding box center [448, 134] width 39 height 39
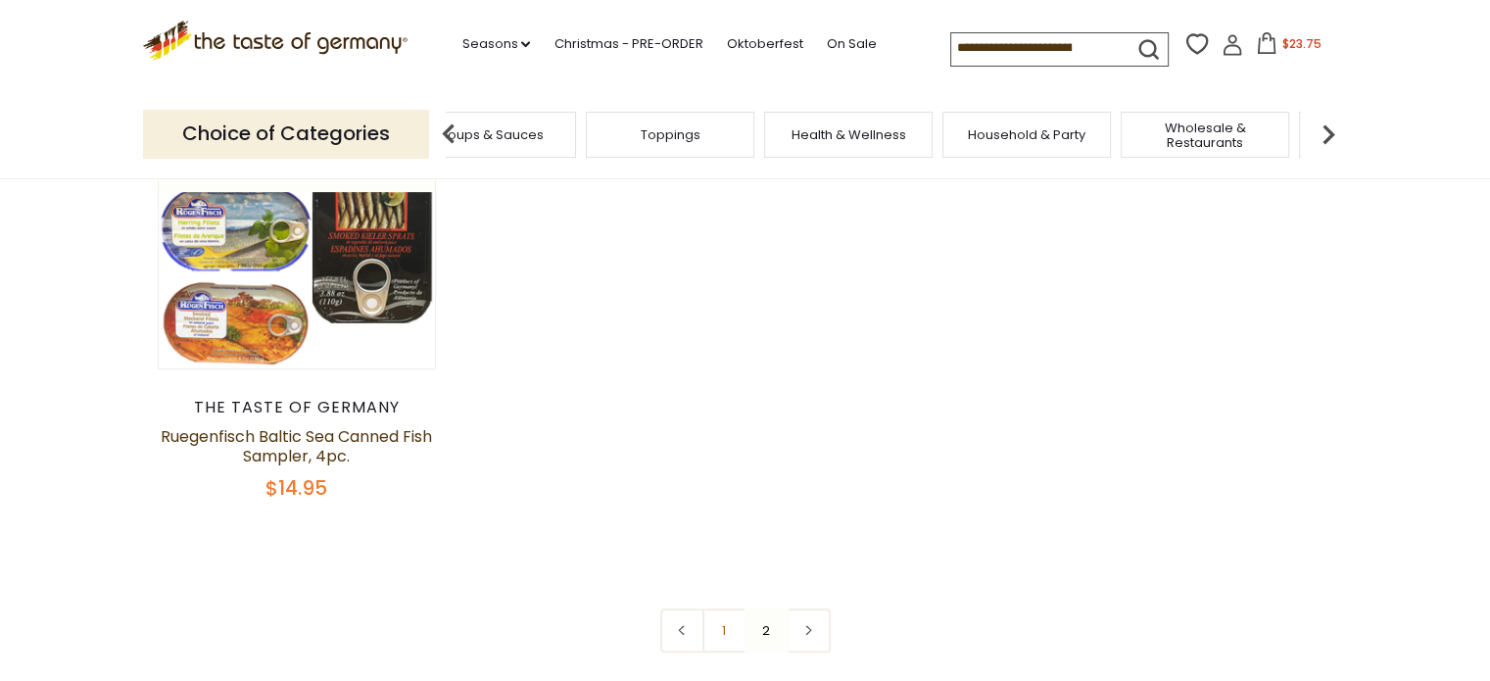
click at [447, 131] on img at bounding box center [448, 134] width 39 height 39
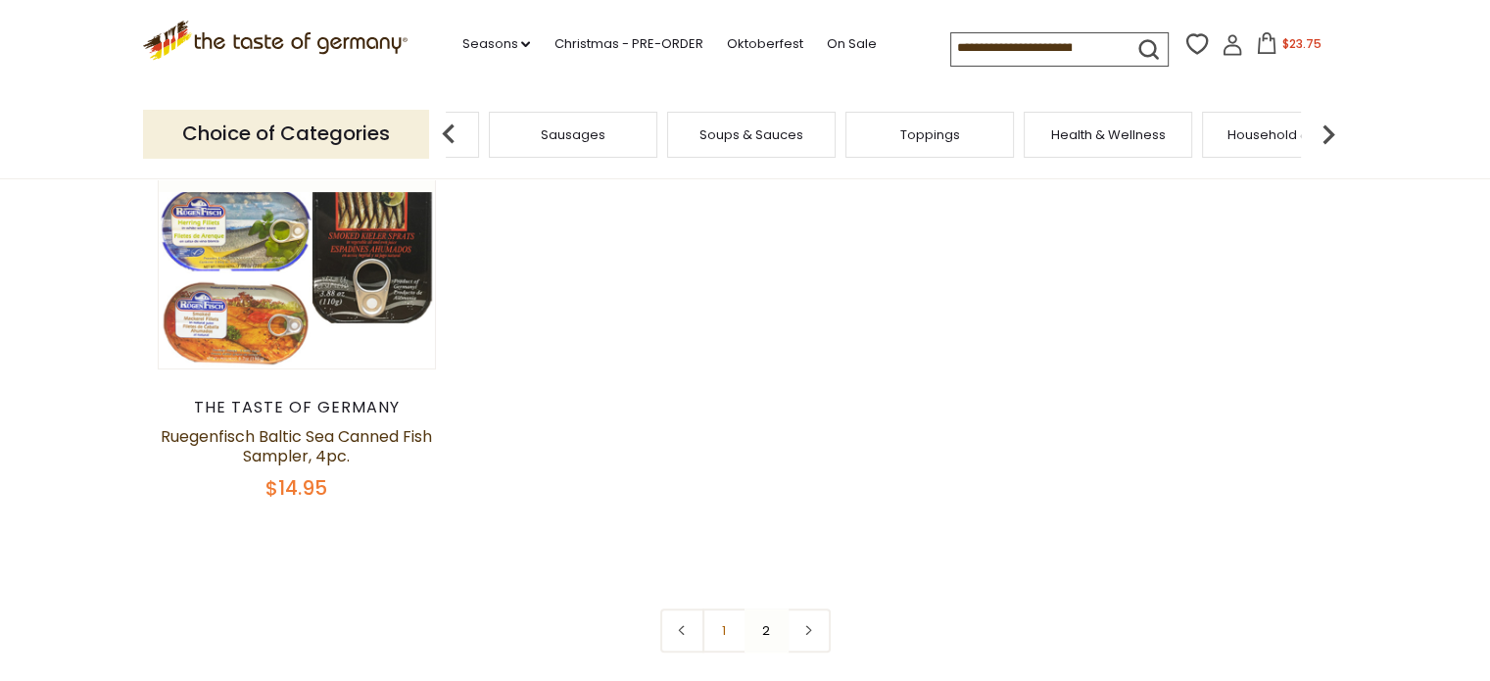
click at [447, 131] on img at bounding box center [448, 134] width 39 height 39
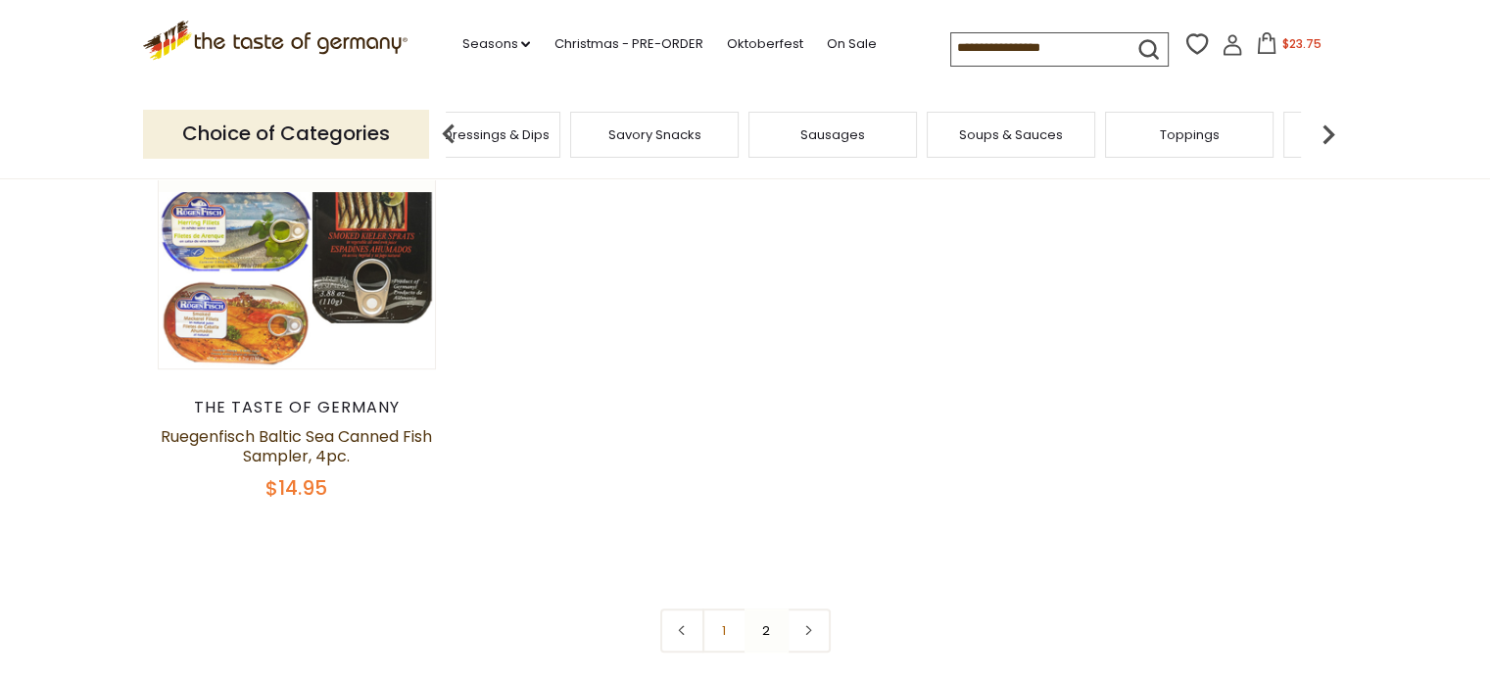
click at [675, 134] on span "Savory Snacks" at bounding box center [654, 134] width 93 height 15
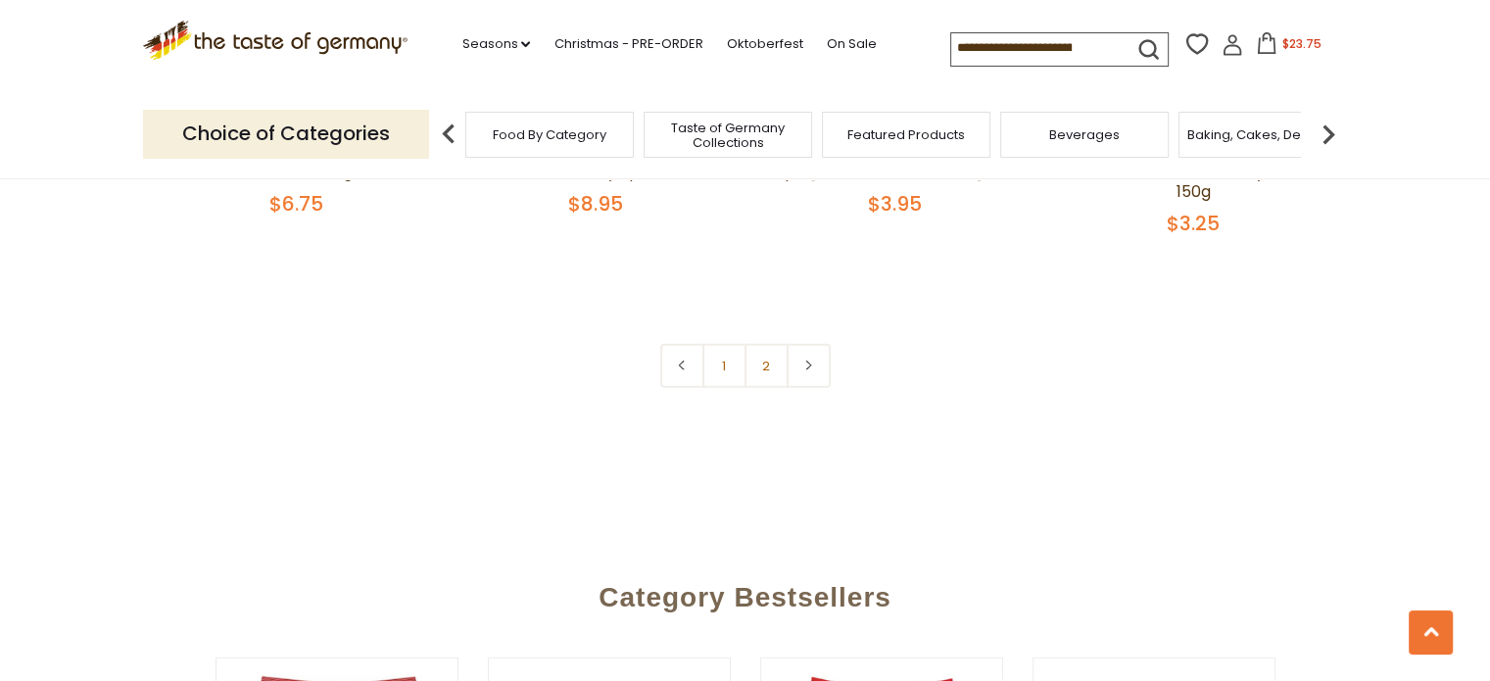
scroll to position [4855, 0]
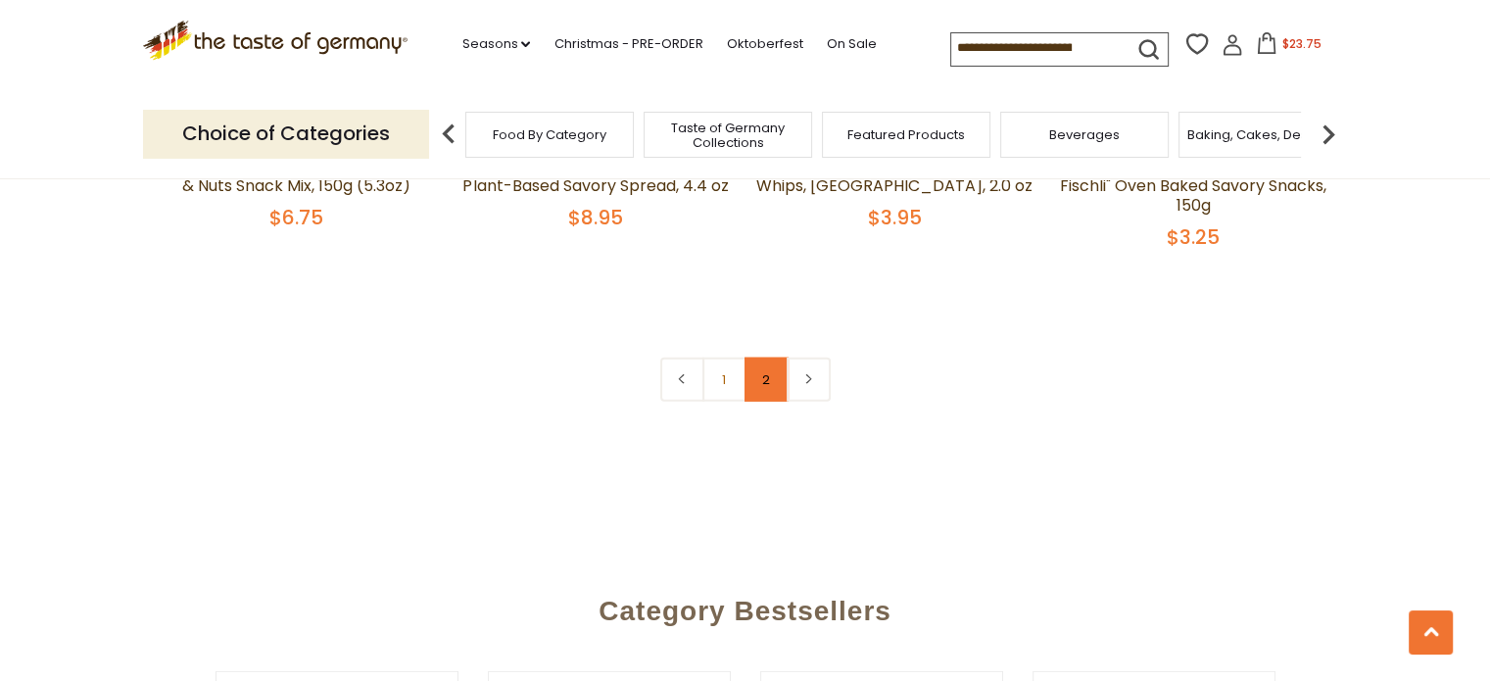
click at [765, 357] on link "2" at bounding box center [766, 379] width 44 height 44
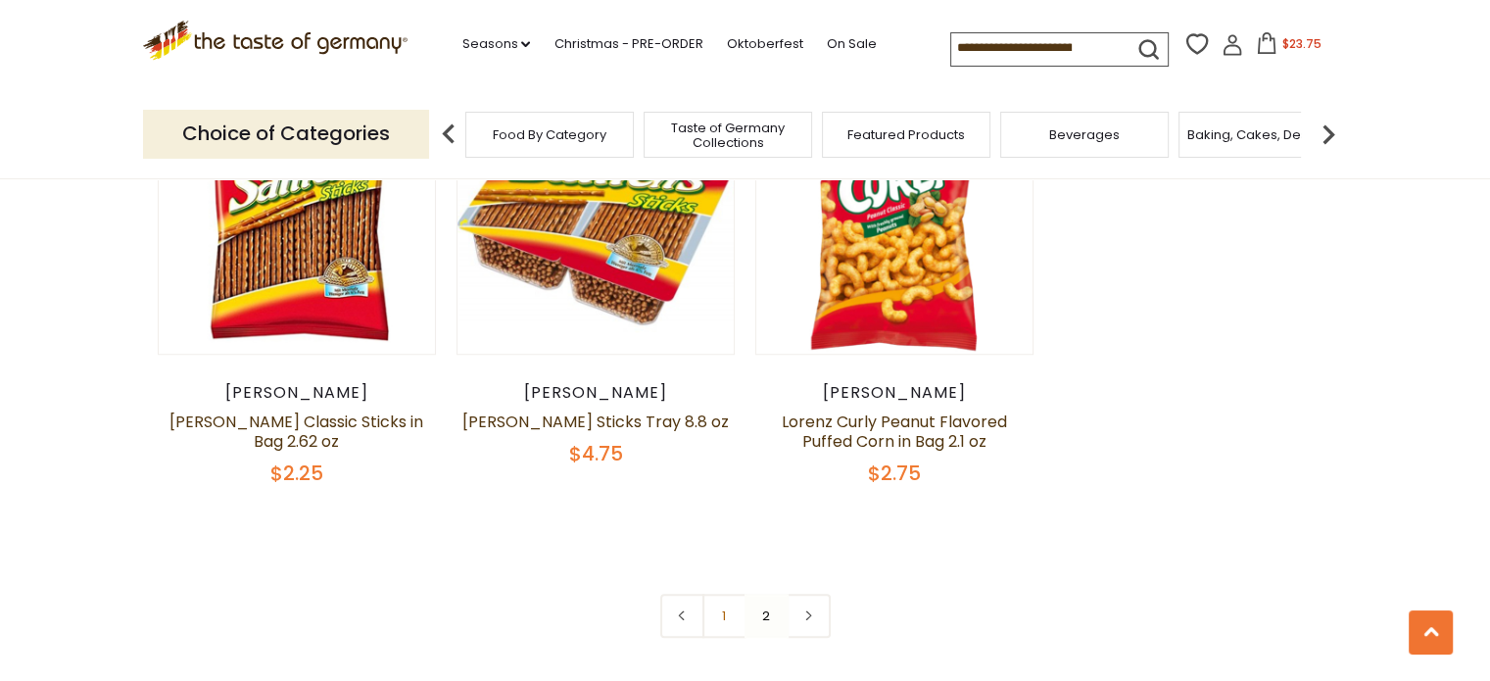
scroll to position [1669, 0]
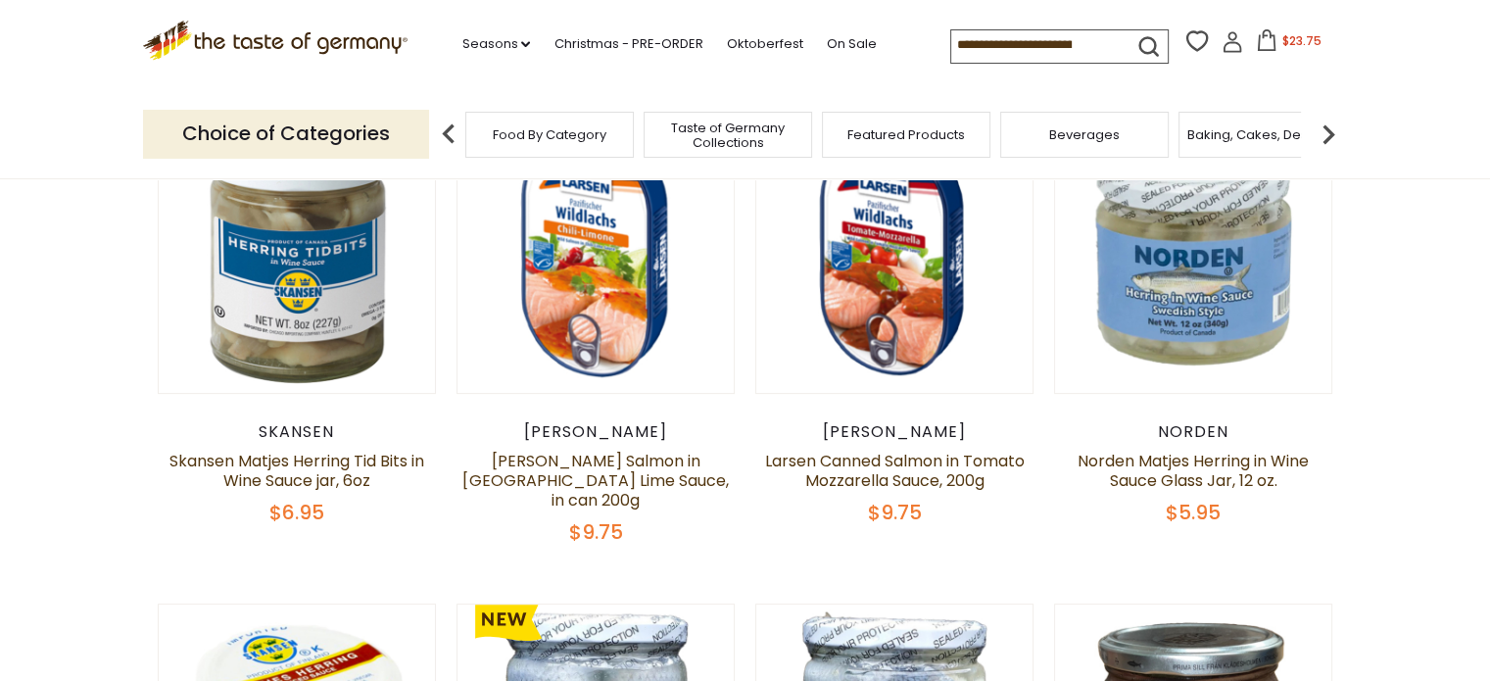
scroll to position [678, 0]
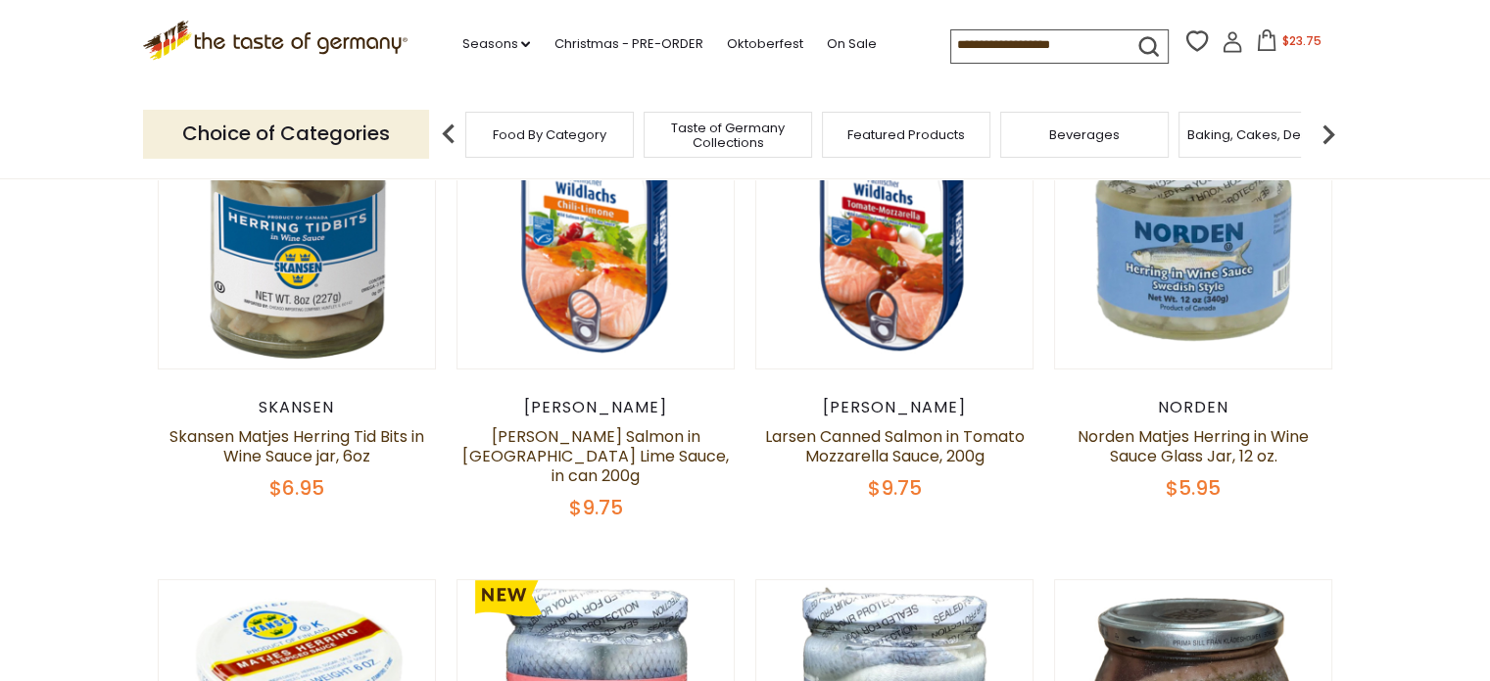
click at [1322, 128] on img at bounding box center [1327, 134] width 39 height 39
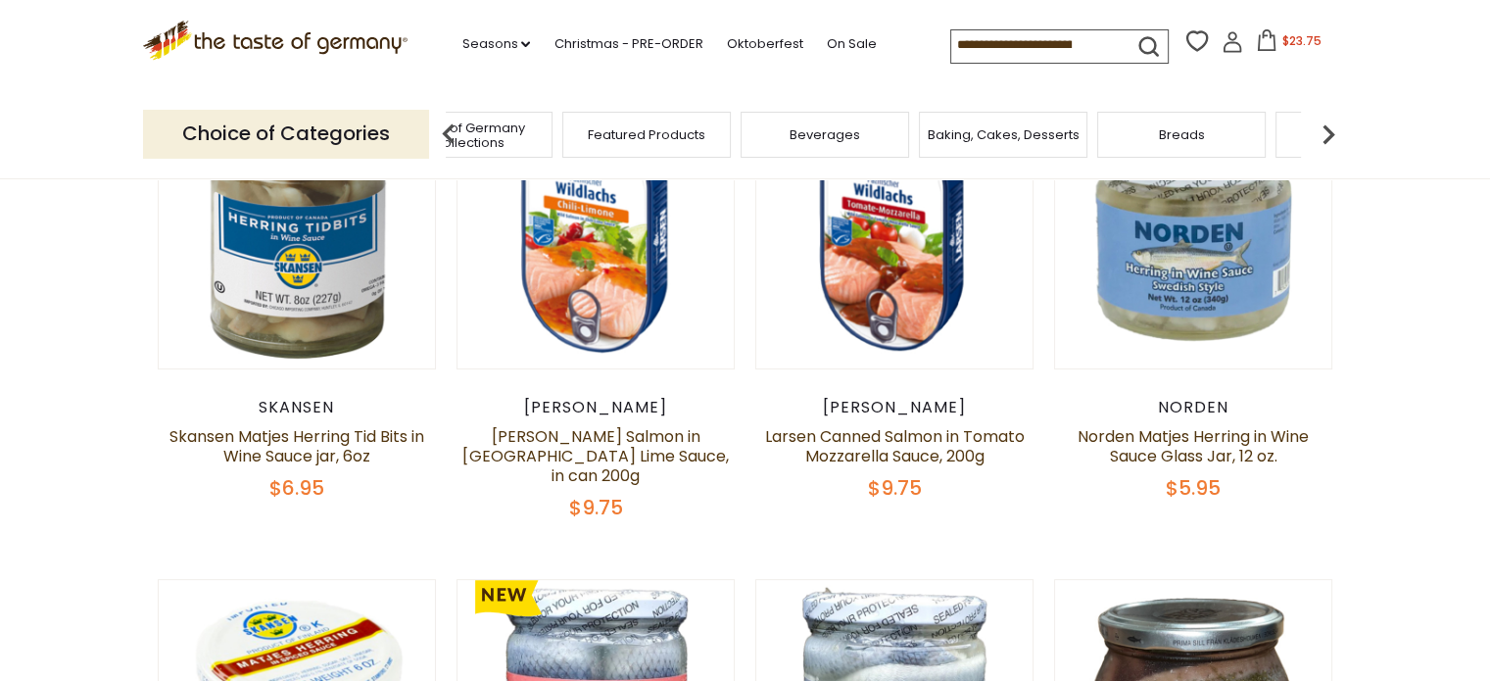
click at [1322, 128] on img at bounding box center [1327, 134] width 39 height 39
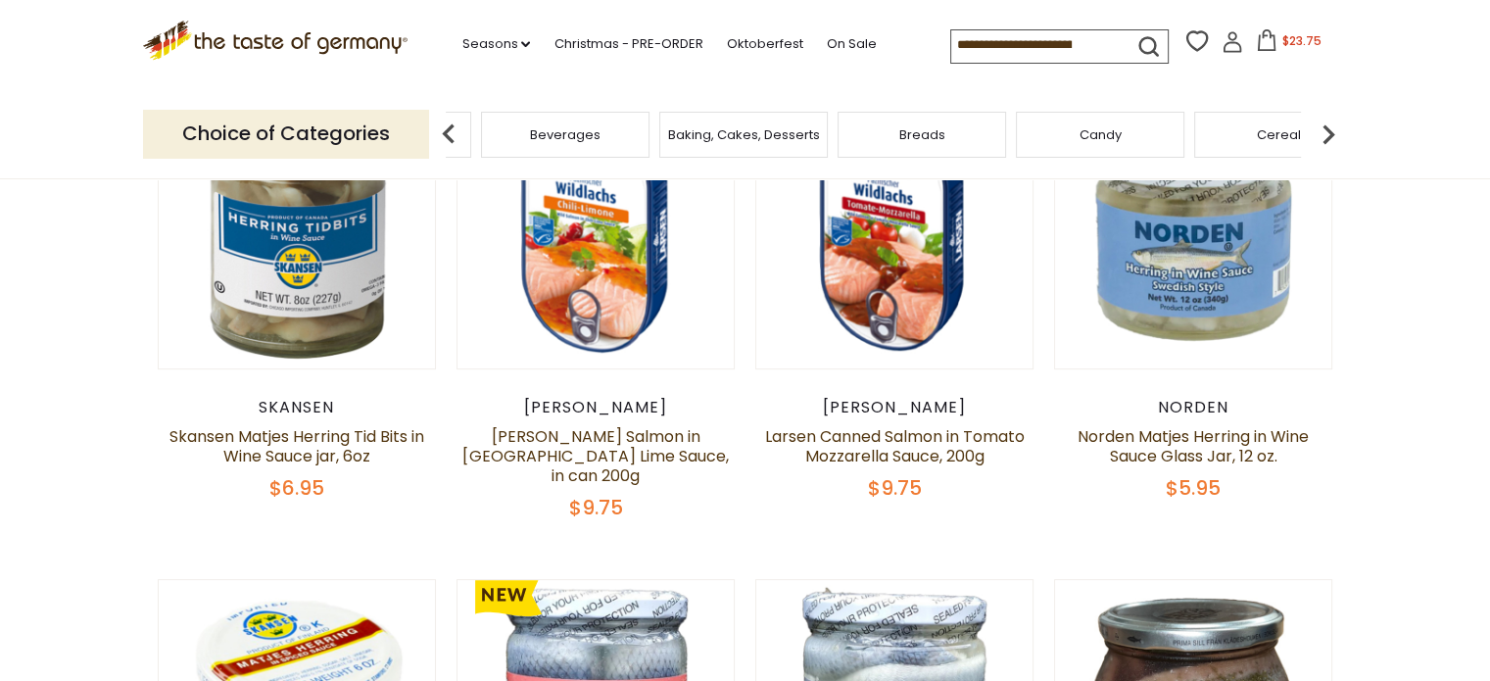
click at [1322, 128] on img at bounding box center [1327, 134] width 39 height 39
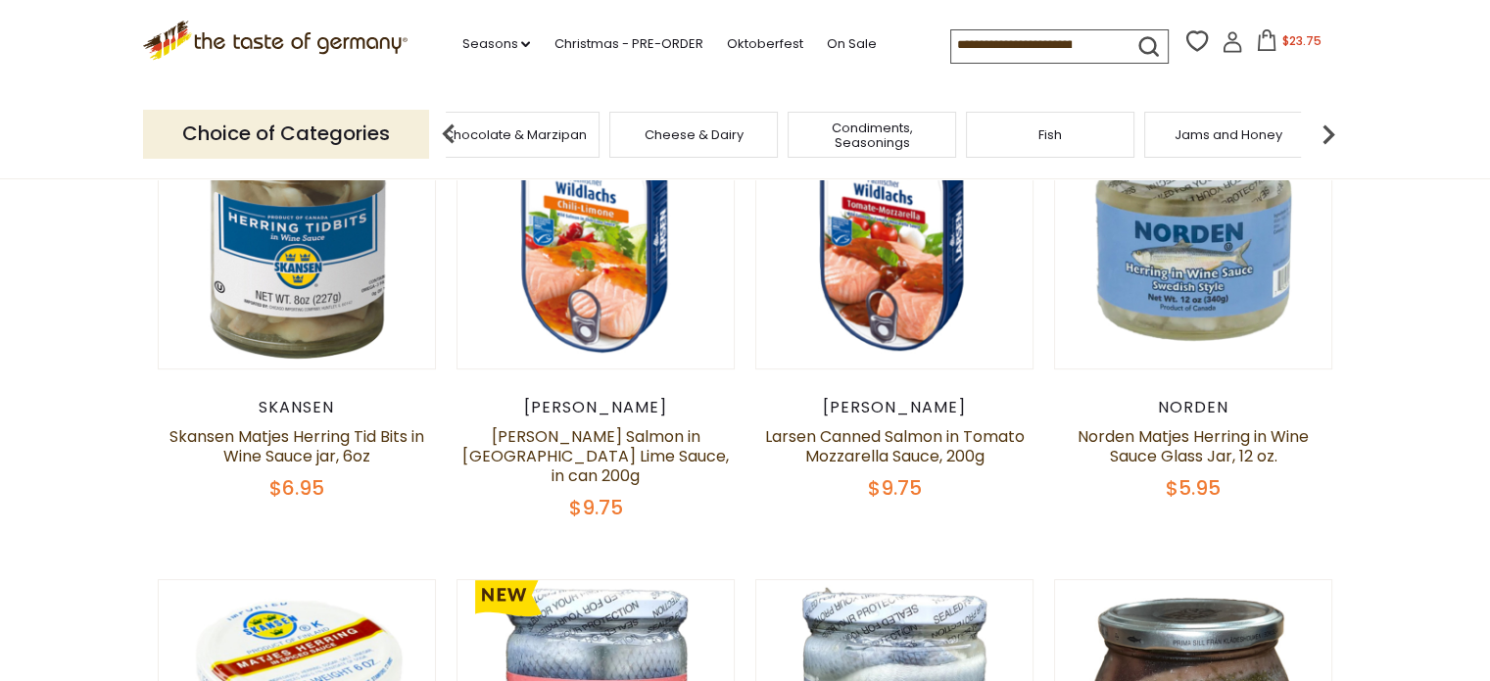
click at [723, 134] on span "Cheese & Dairy" at bounding box center [693, 134] width 99 height 15
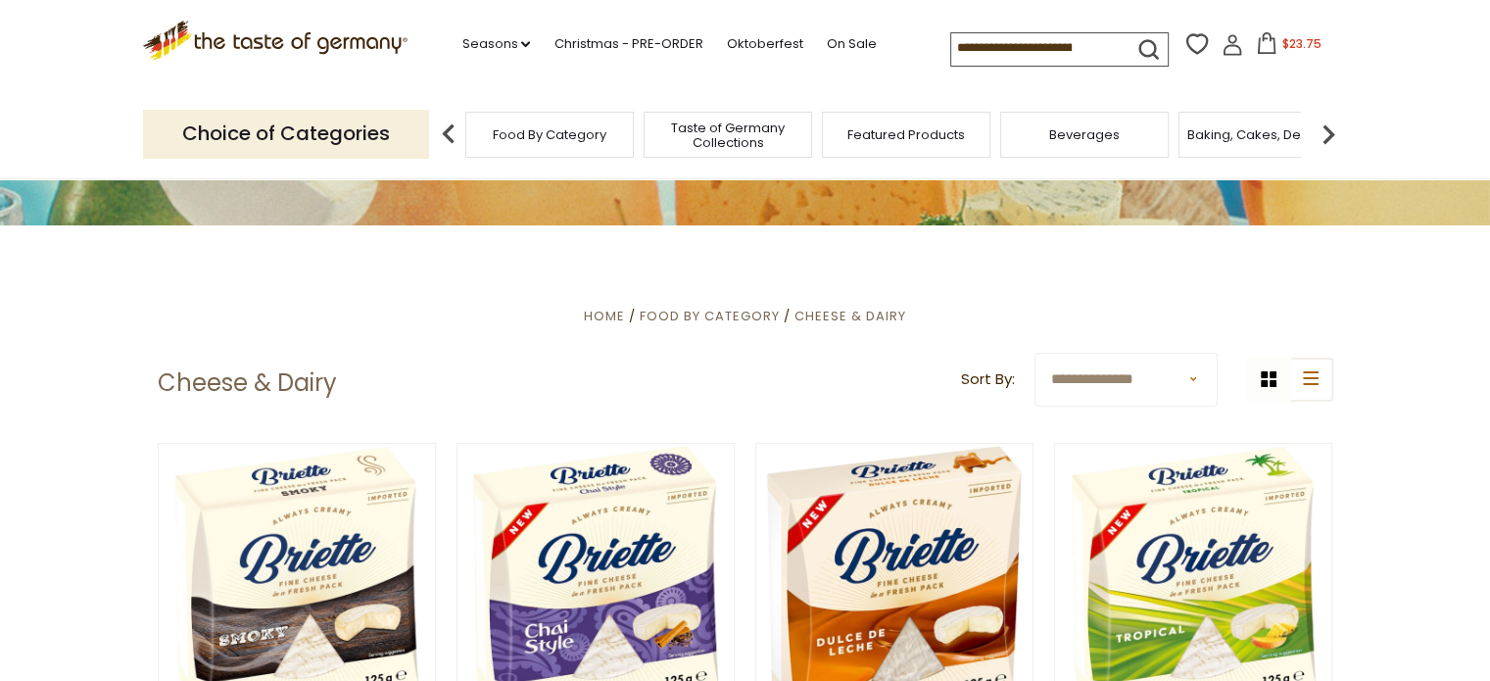
scroll to position [343, 0]
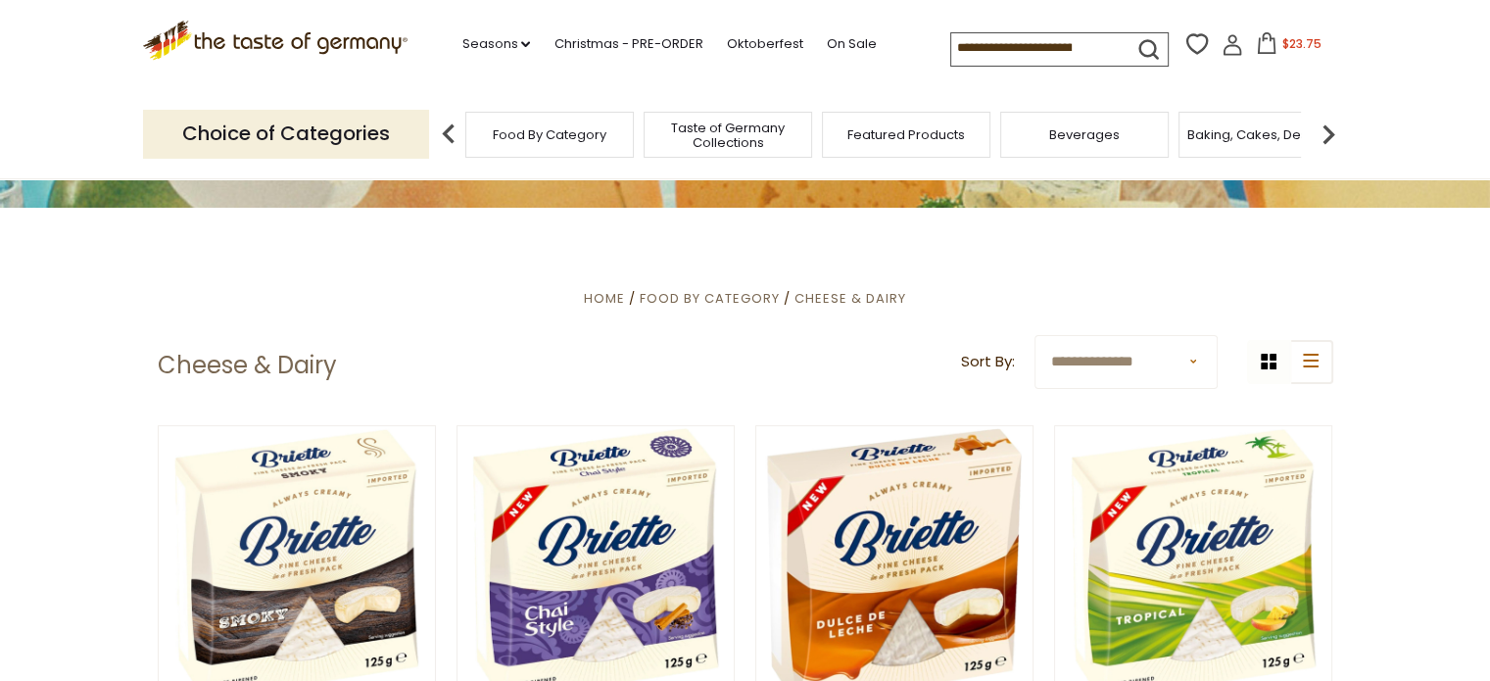
click at [1325, 137] on img at bounding box center [1327, 134] width 39 height 39
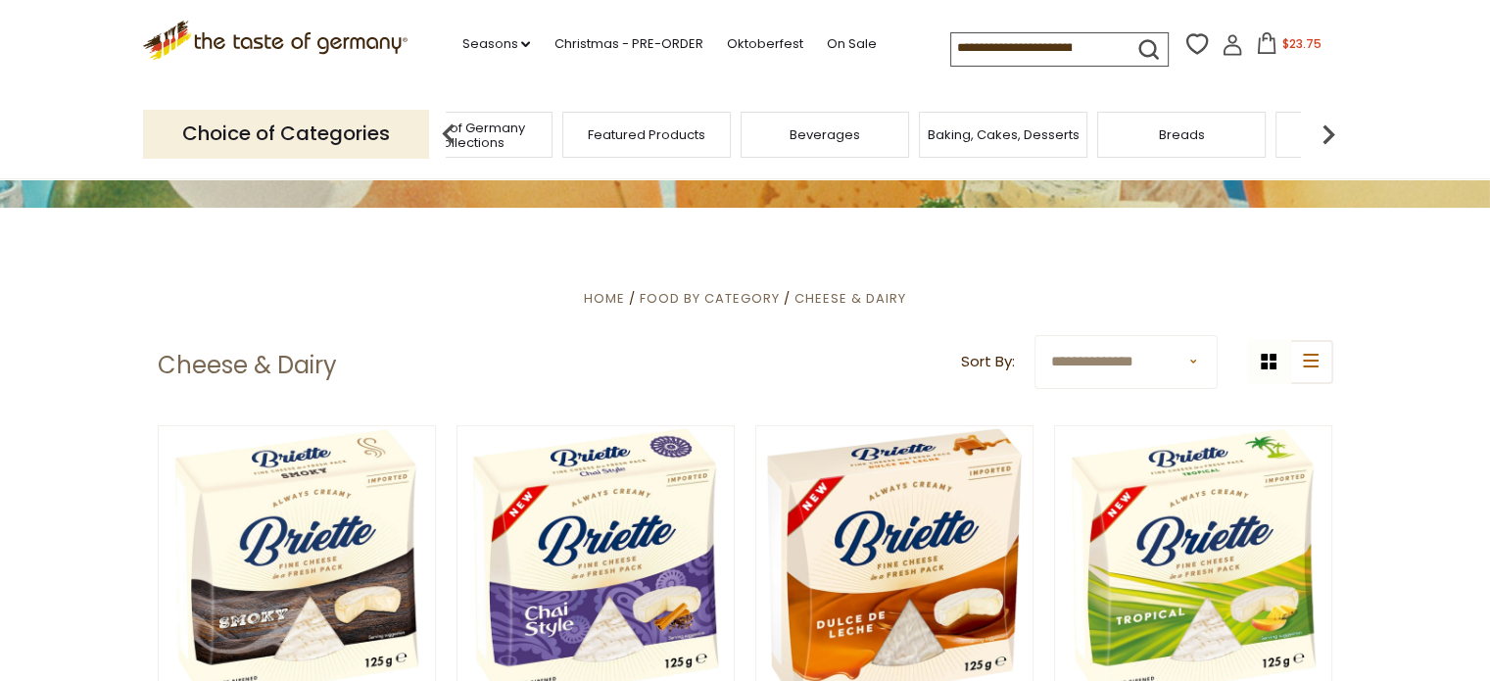
click at [1325, 137] on img at bounding box center [1327, 134] width 39 height 39
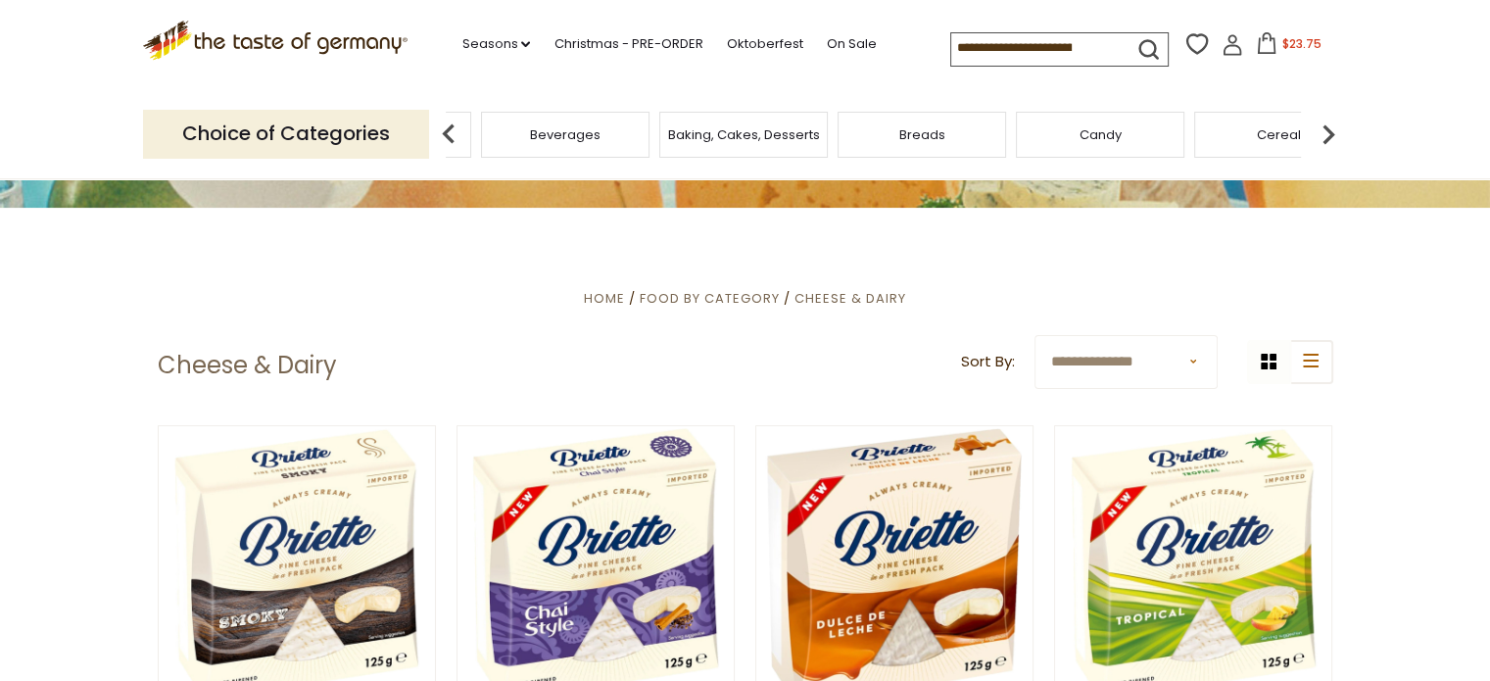
click at [1325, 137] on img at bounding box center [1327, 134] width 39 height 39
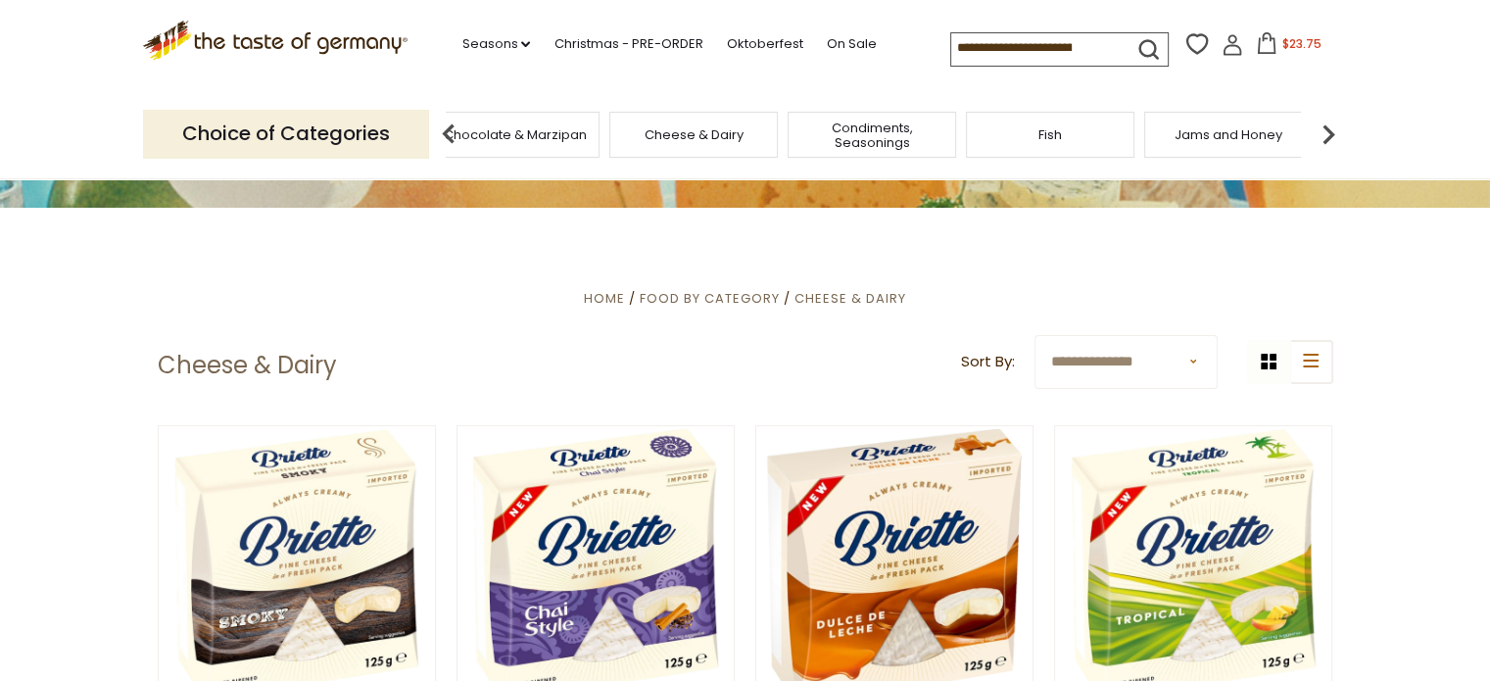
click at [1326, 141] on img at bounding box center [1327, 134] width 39 height 39
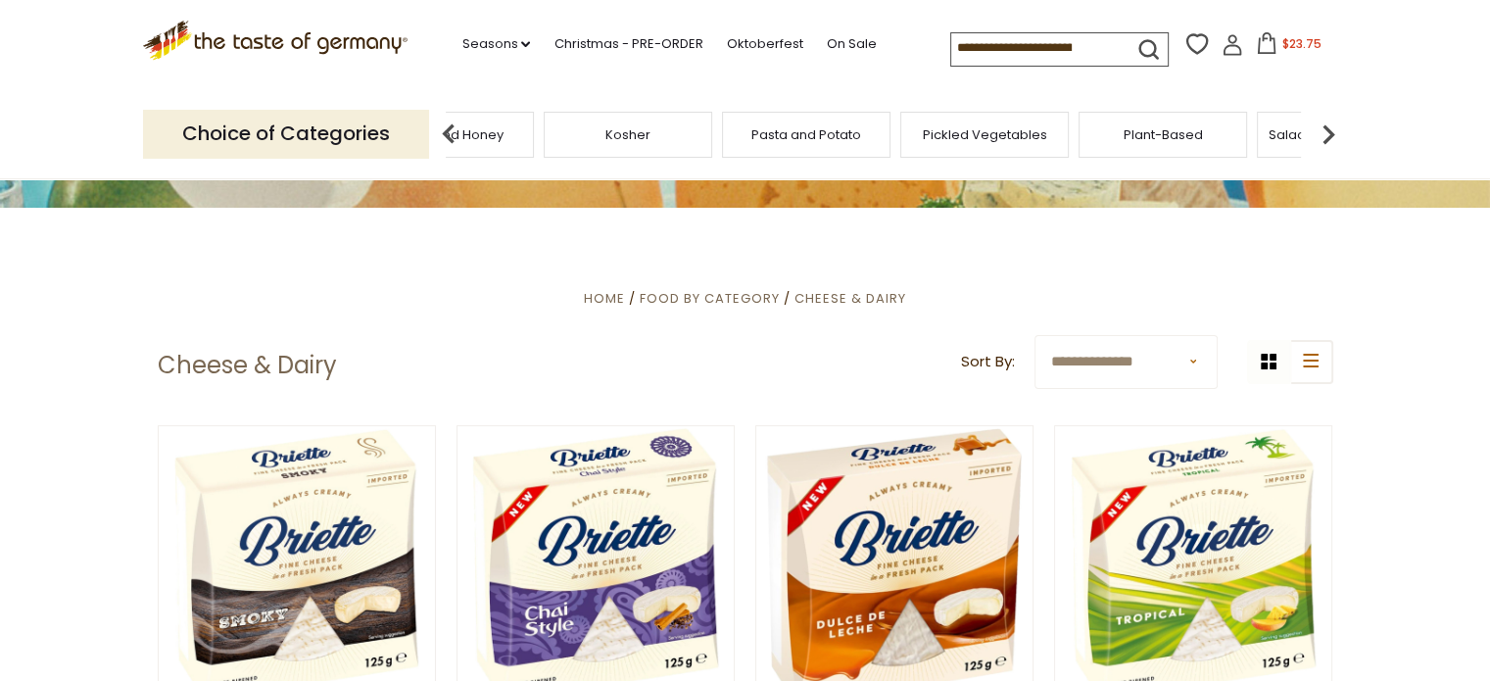
click at [1326, 141] on img at bounding box center [1327, 134] width 39 height 39
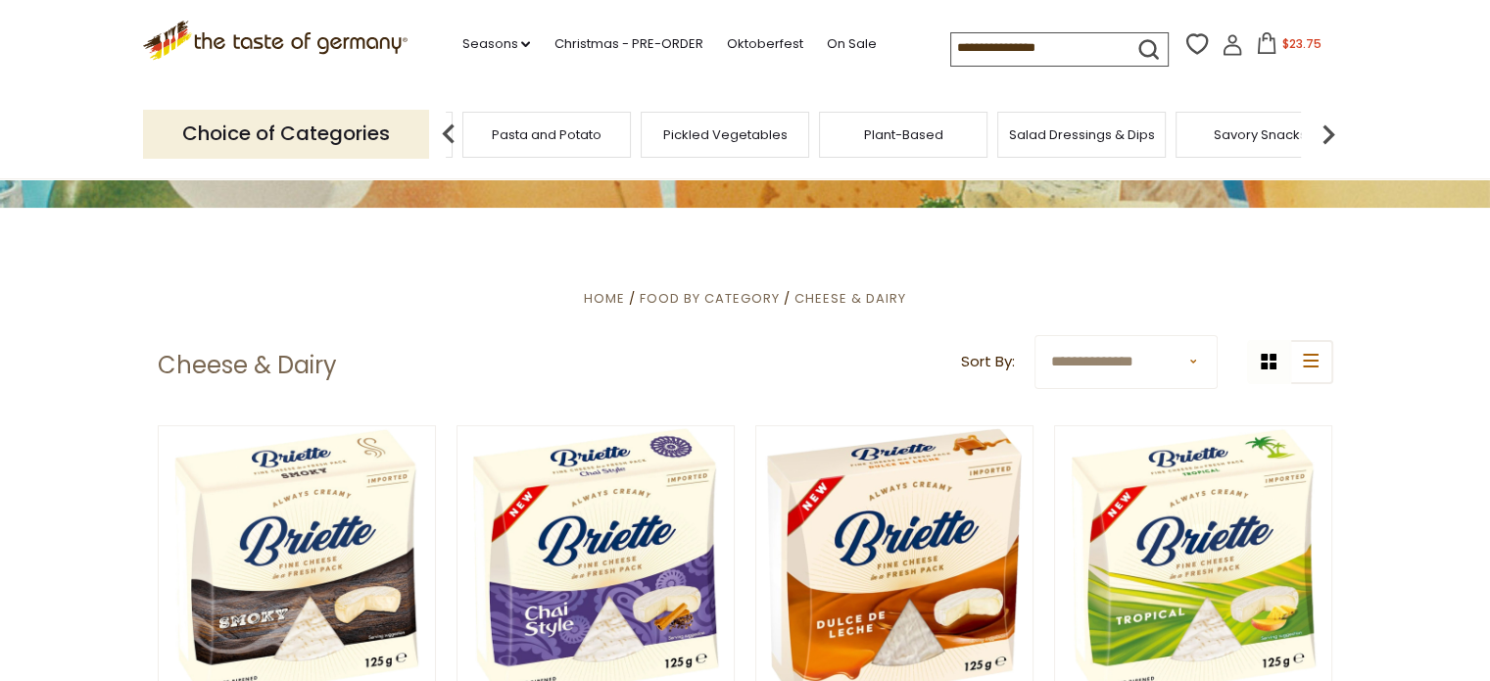
click at [763, 142] on div "Pickled Vegetables" at bounding box center [724, 135] width 168 height 46
click at [725, 132] on span "Pickled Vegetables" at bounding box center [740, 134] width 124 height 15
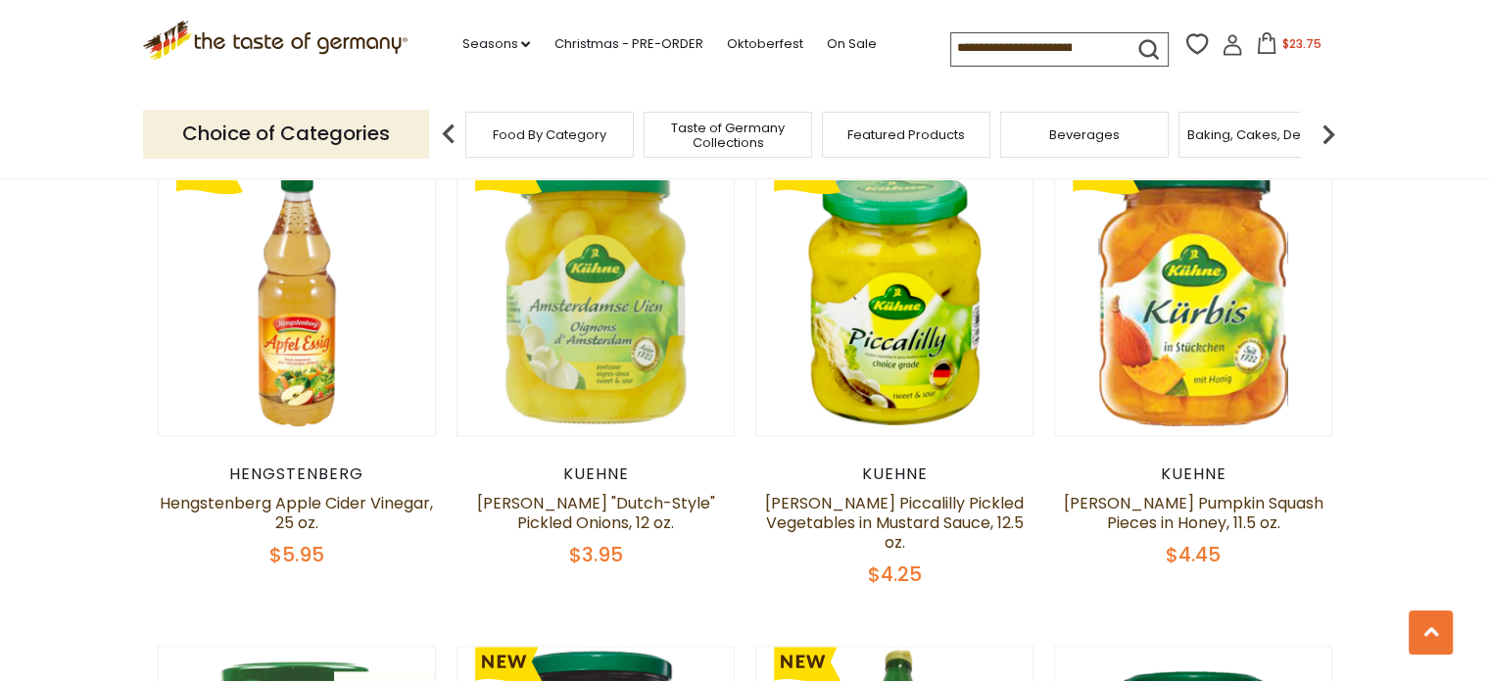
scroll to position [2572, 0]
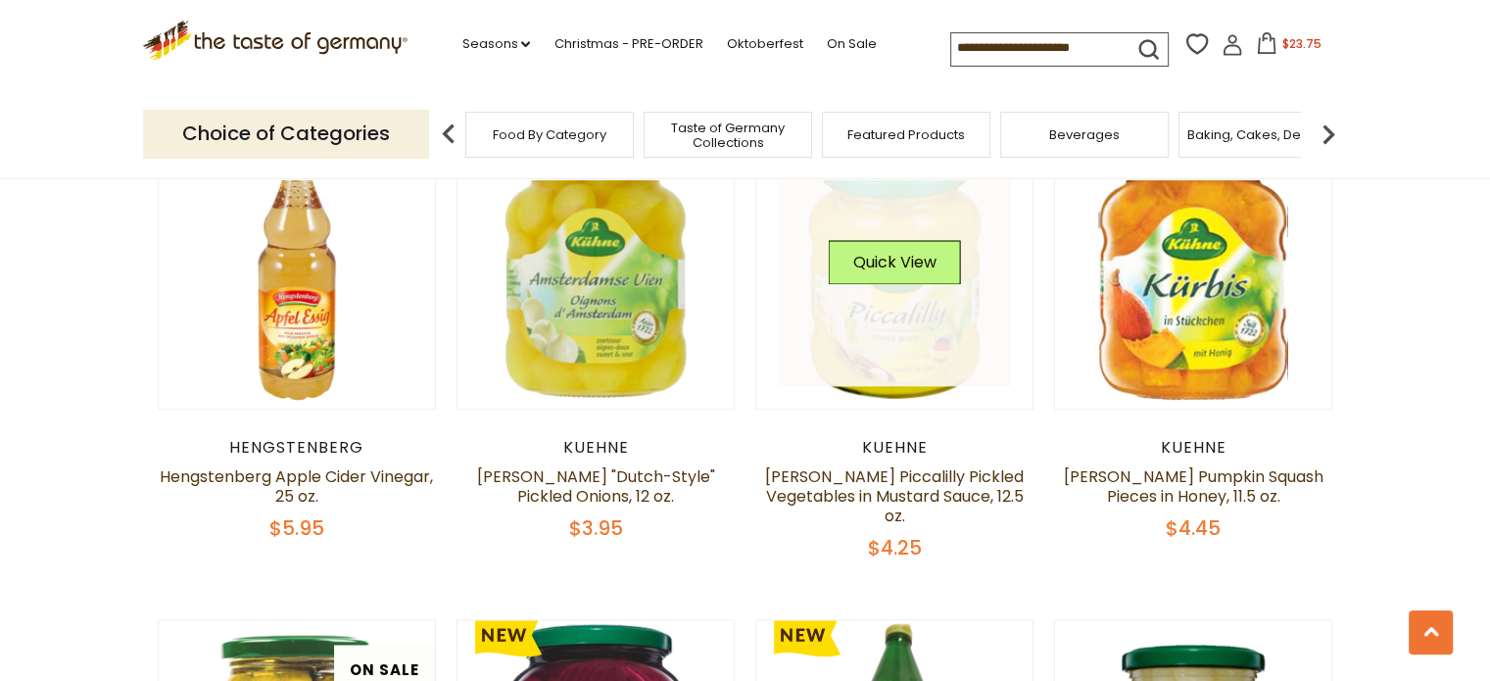
click at [823, 334] on link at bounding box center [894, 270] width 233 height 233
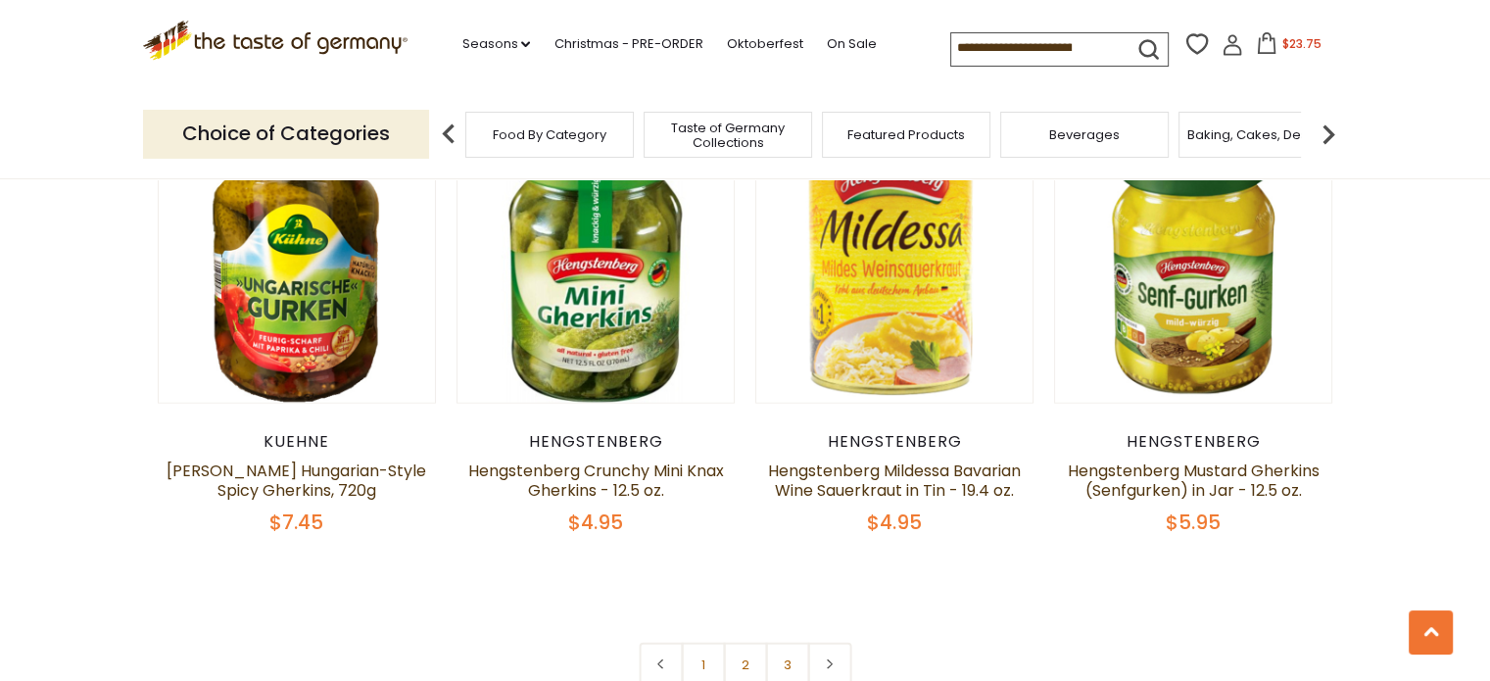
scroll to position [4543, 0]
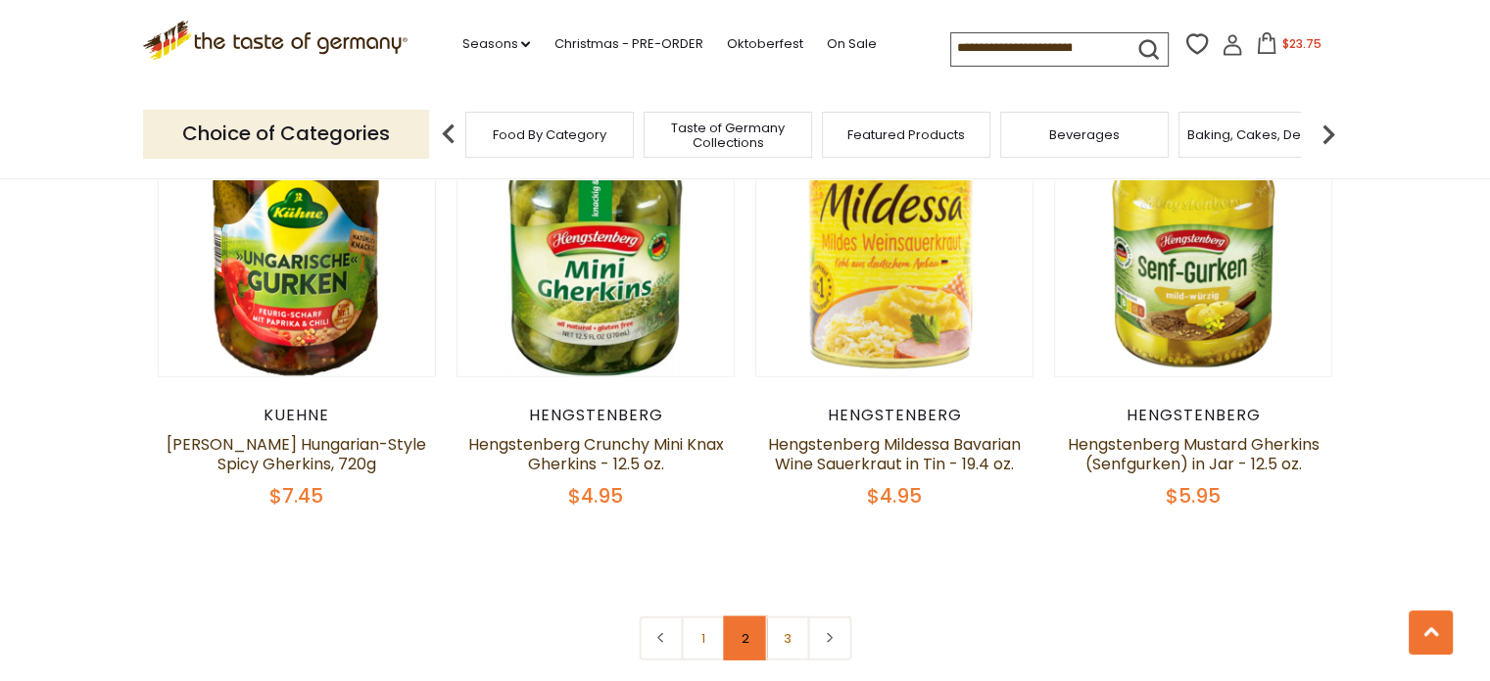
click at [748, 616] on link "2" at bounding box center [745, 638] width 44 height 44
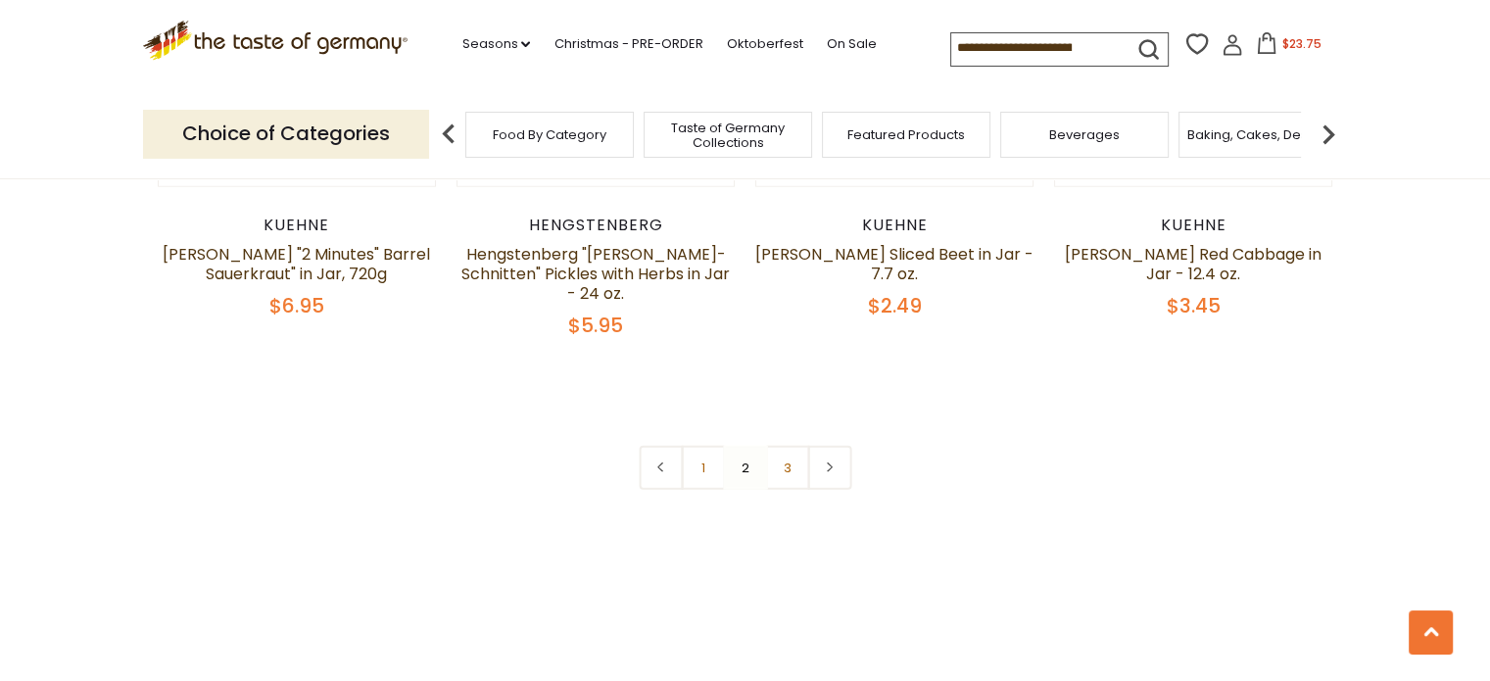
scroll to position [4658, 0]
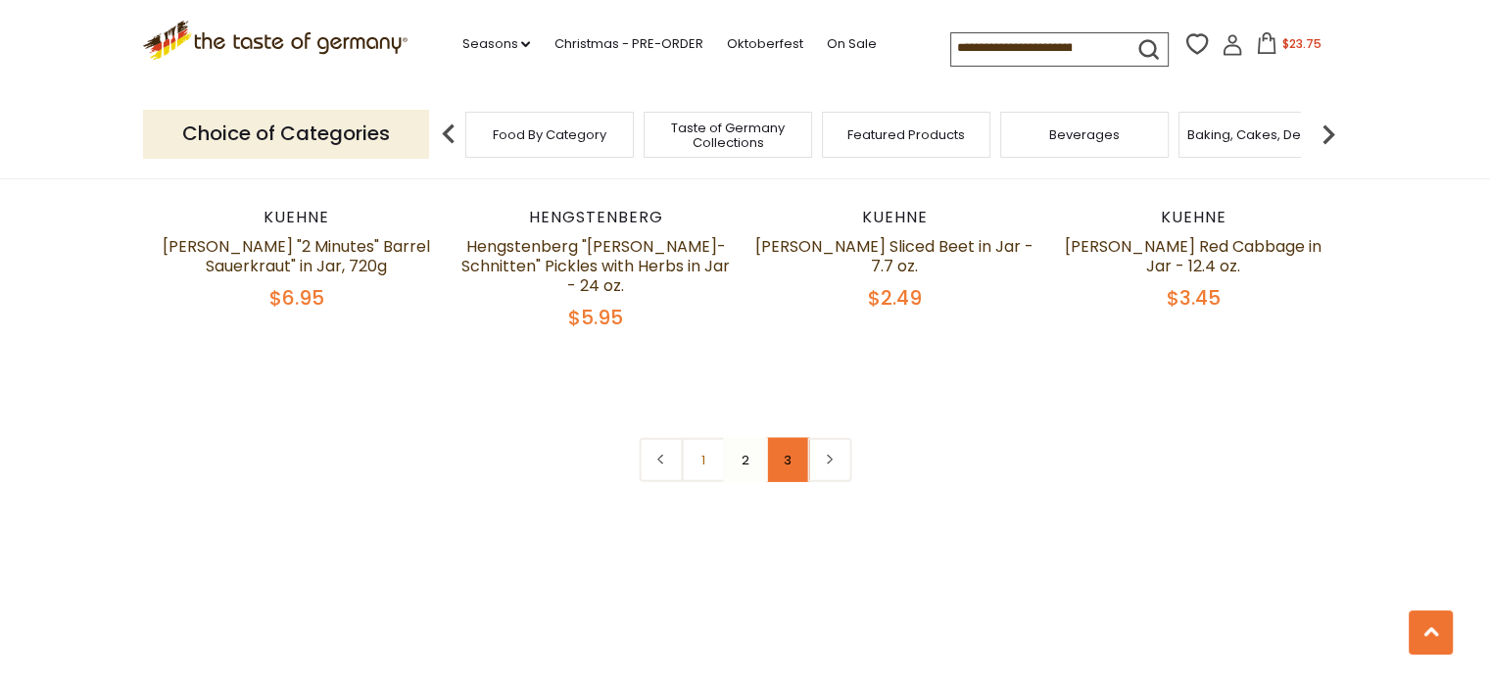
click at [797, 452] on link "3" at bounding box center [787, 460] width 44 height 44
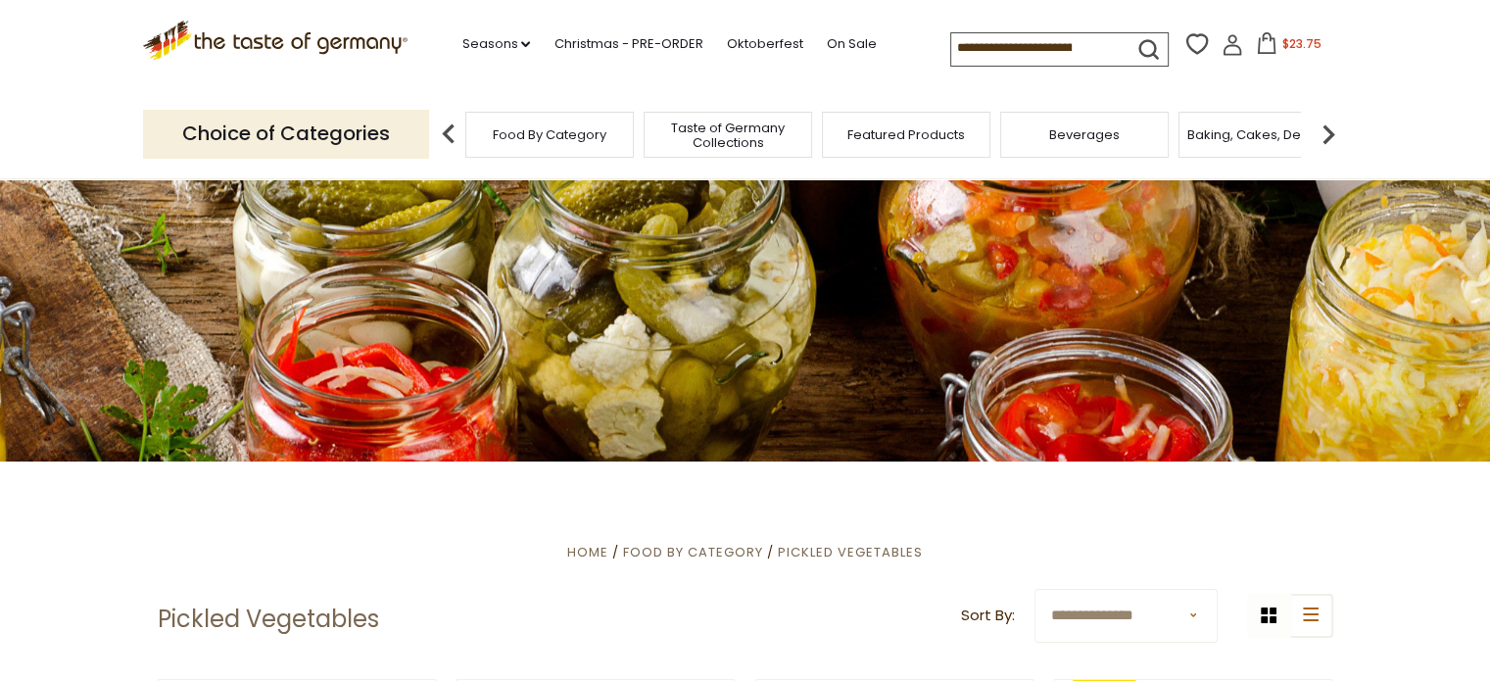
scroll to position [678, 0]
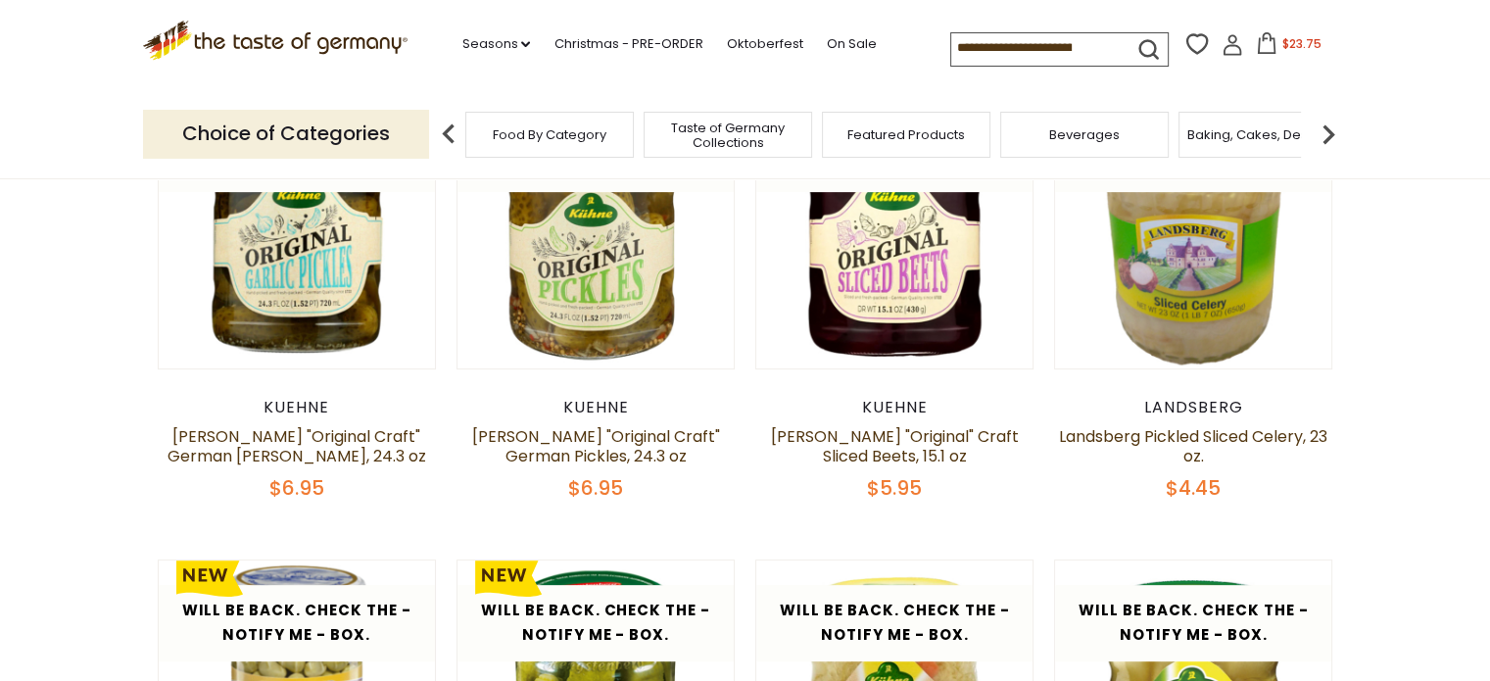
click at [1326, 130] on img at bounding box center [1327, 134] width 39 height 39
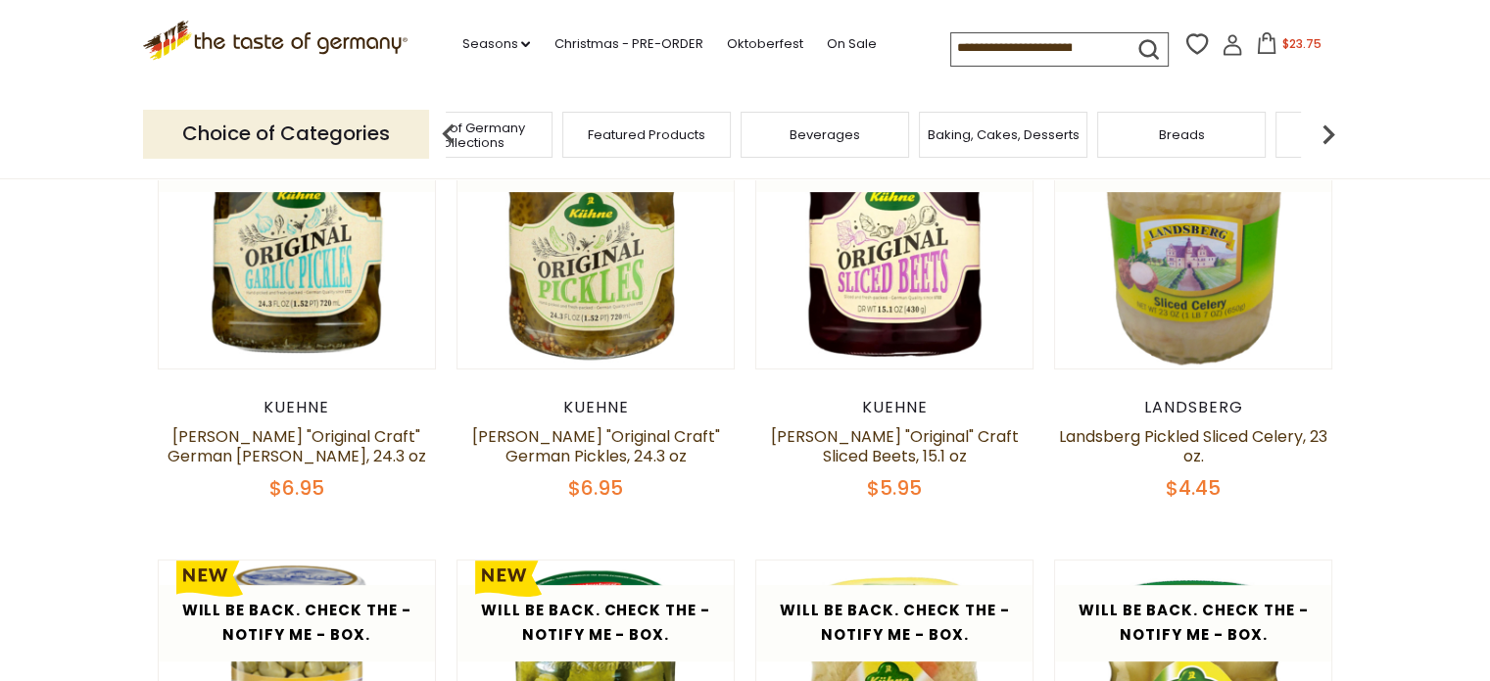
click at [1326, 130] on img at bounding box center [1327, 134] width 39 height 39
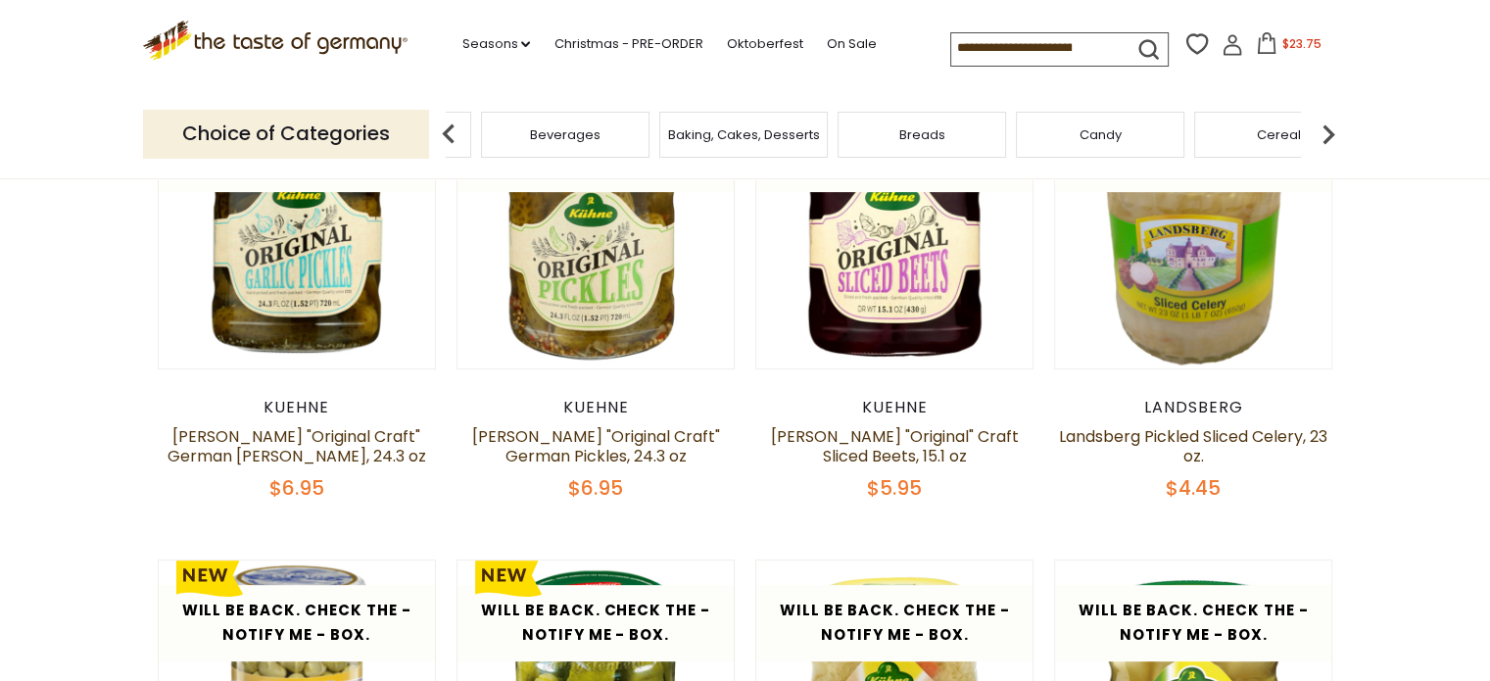
click at [1326, 130] on img at bounding box center [1327, 134] width 39 height 39
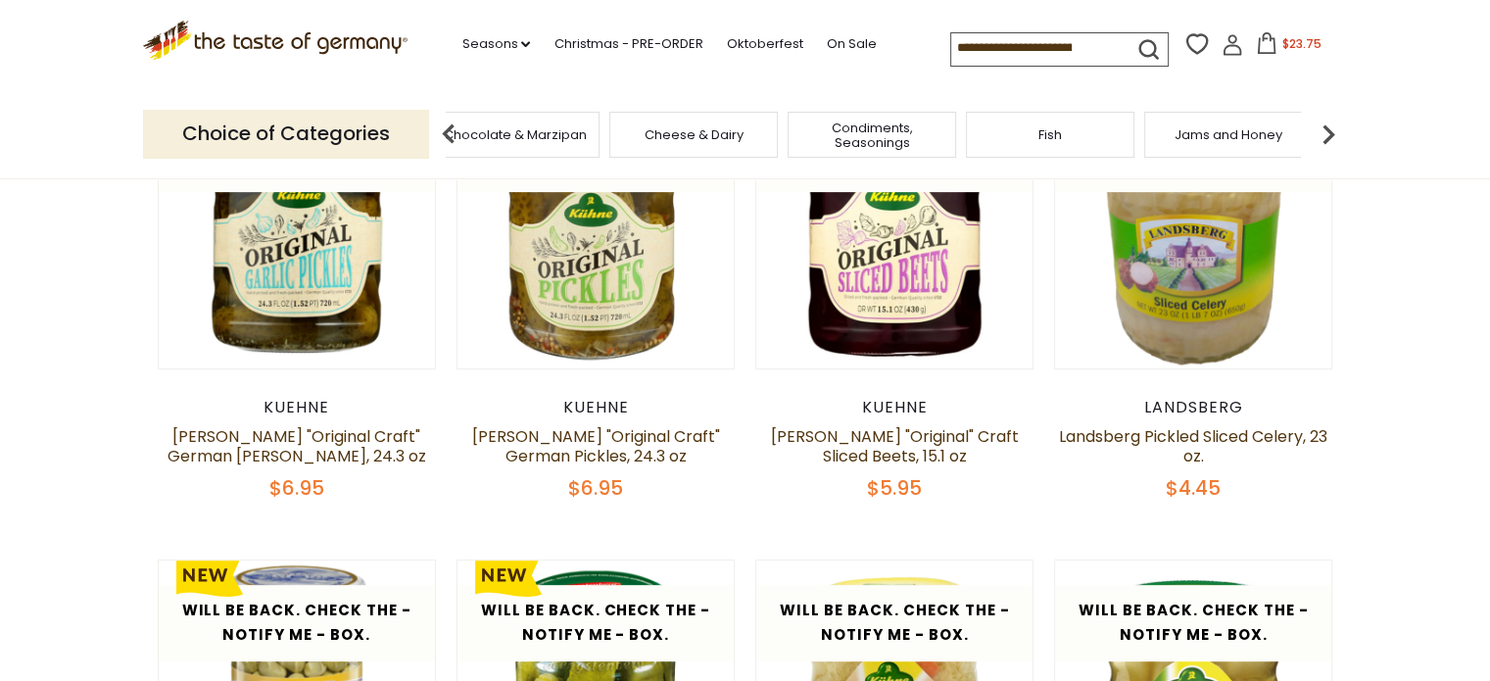
click at [1326, 130] on img at bounding box center [1327, 134] width 39 height 39
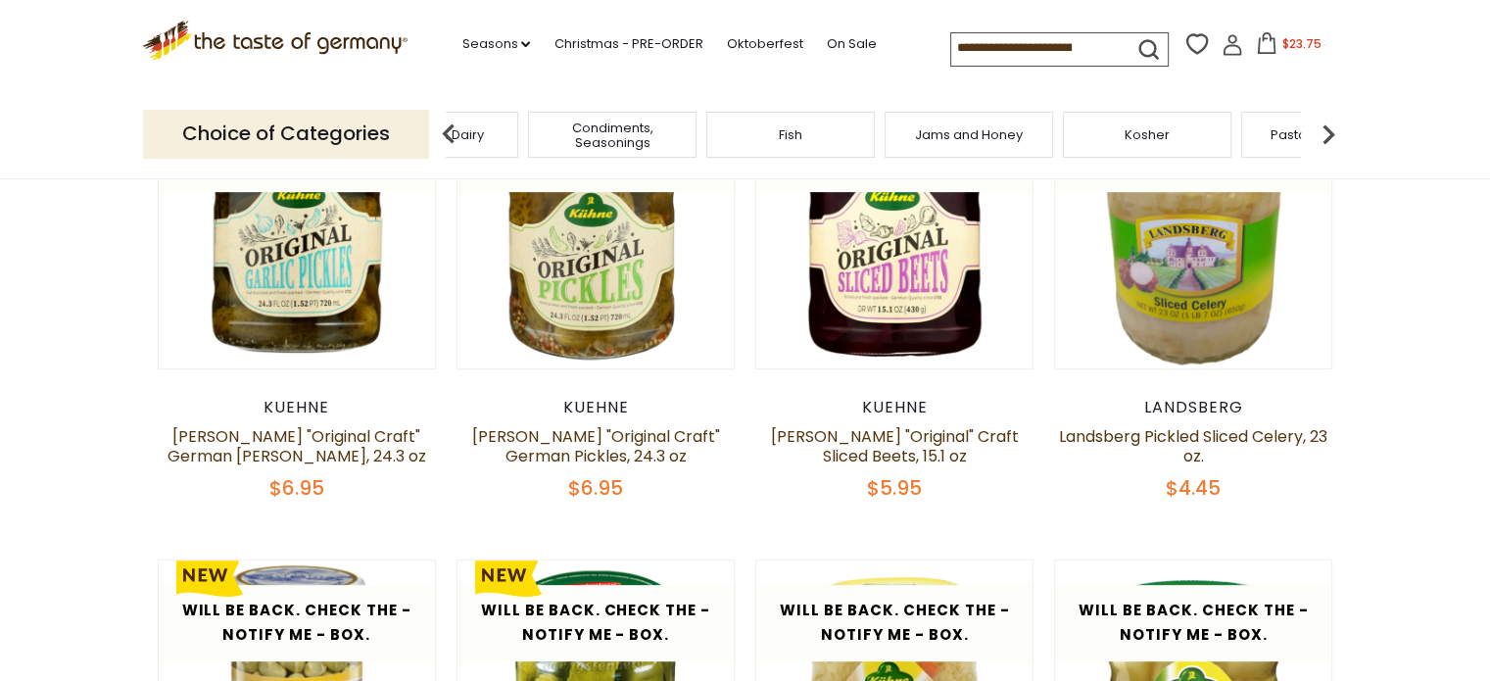
click at [1326, 130] on img at bounding box center [1327, 134] width 39 height 39
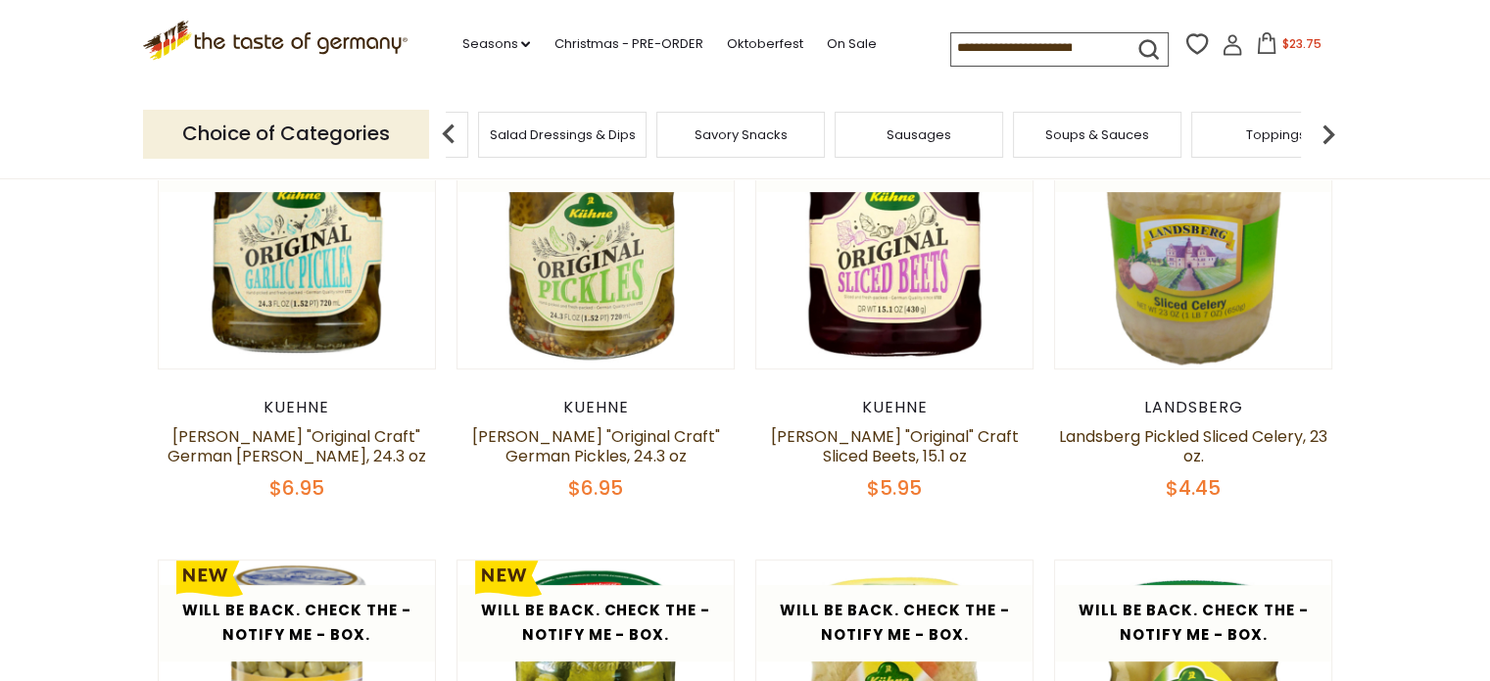
click at [933, 135] on span "Sausages" at bounding box center [918, 134] width 65 height 15
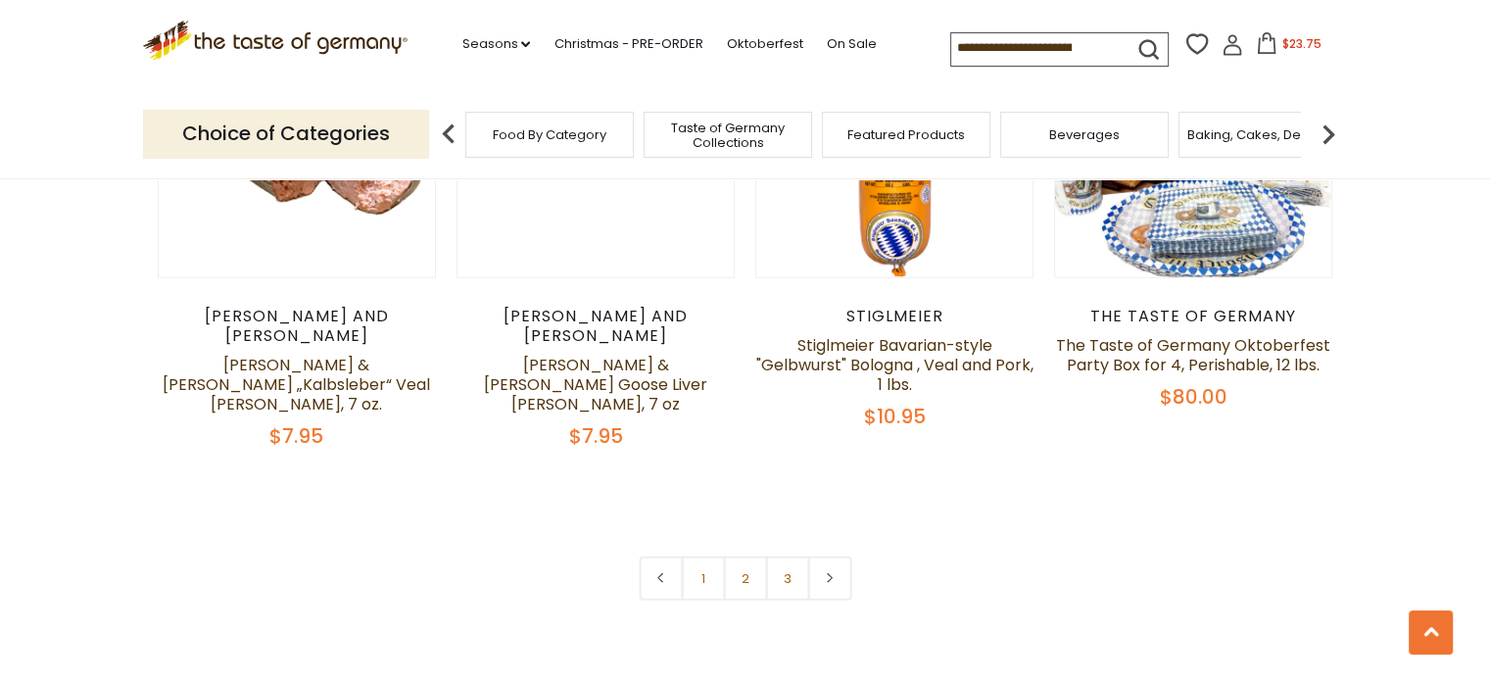
scroll to position [4840, 0]
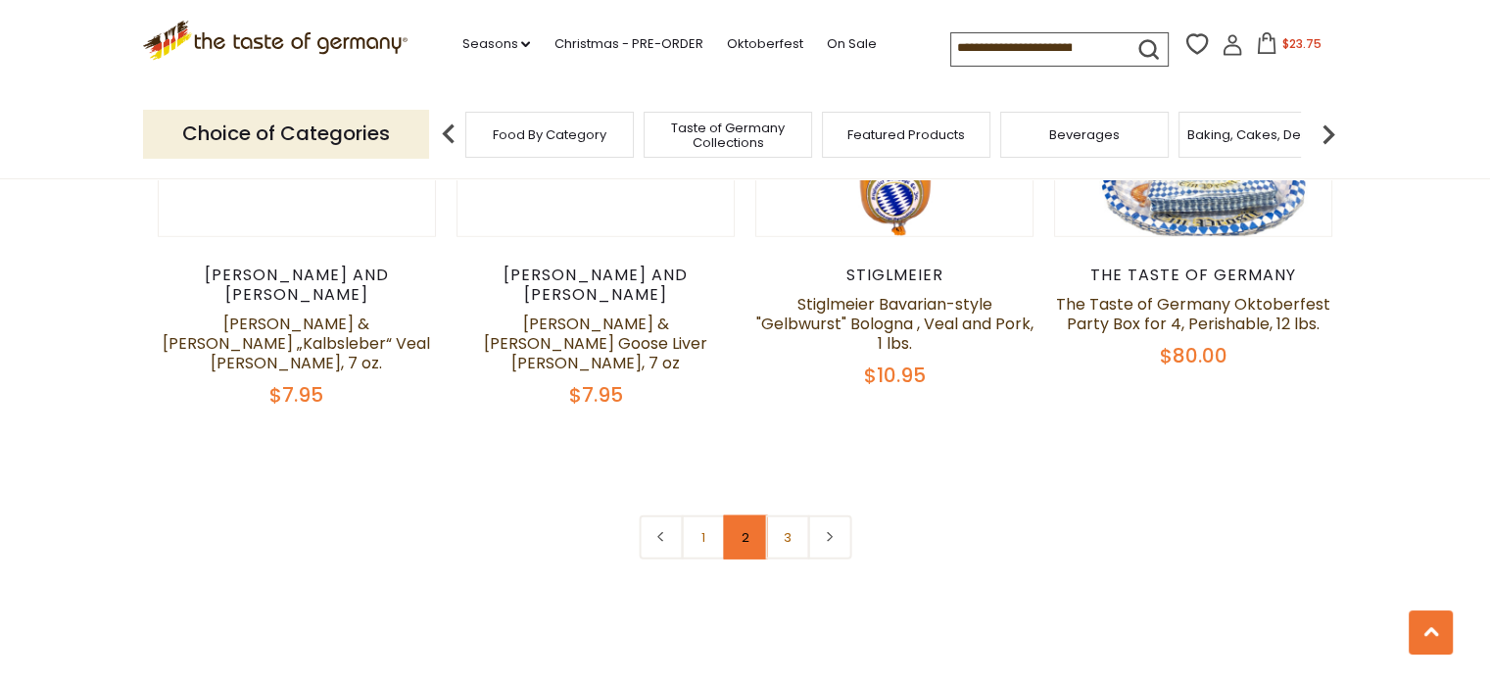
click at [748, 515] on link "2" at bounding box center [745, 537] width 44 height 44
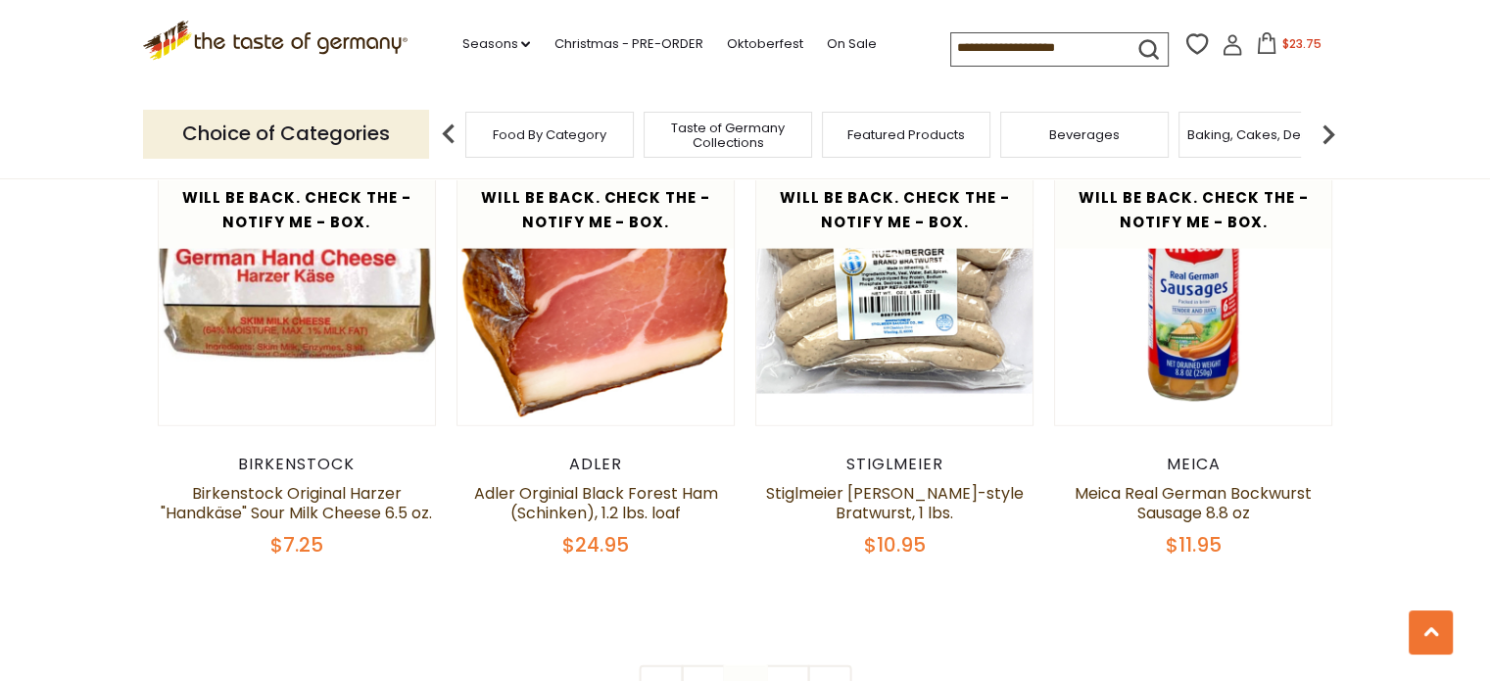
scroll to position [4515, 0]
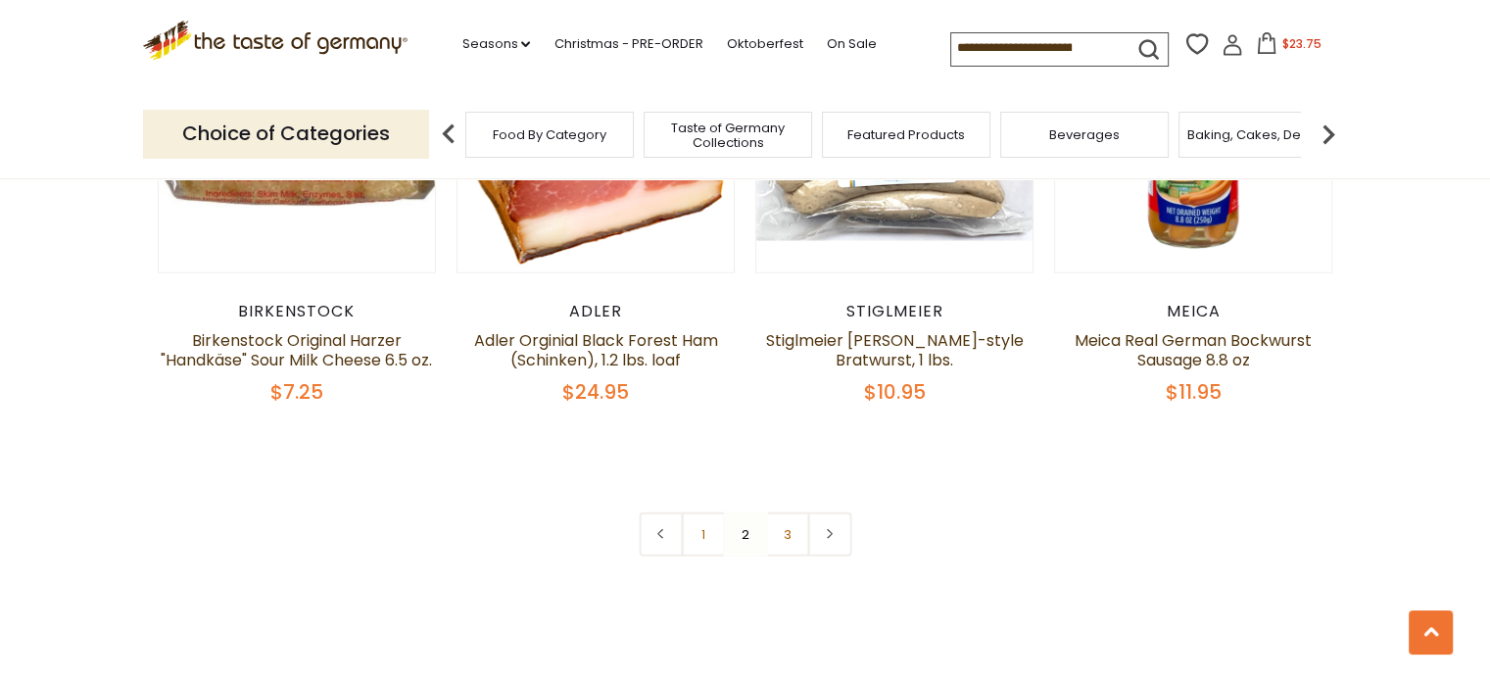
scroll to position [4691, 0]
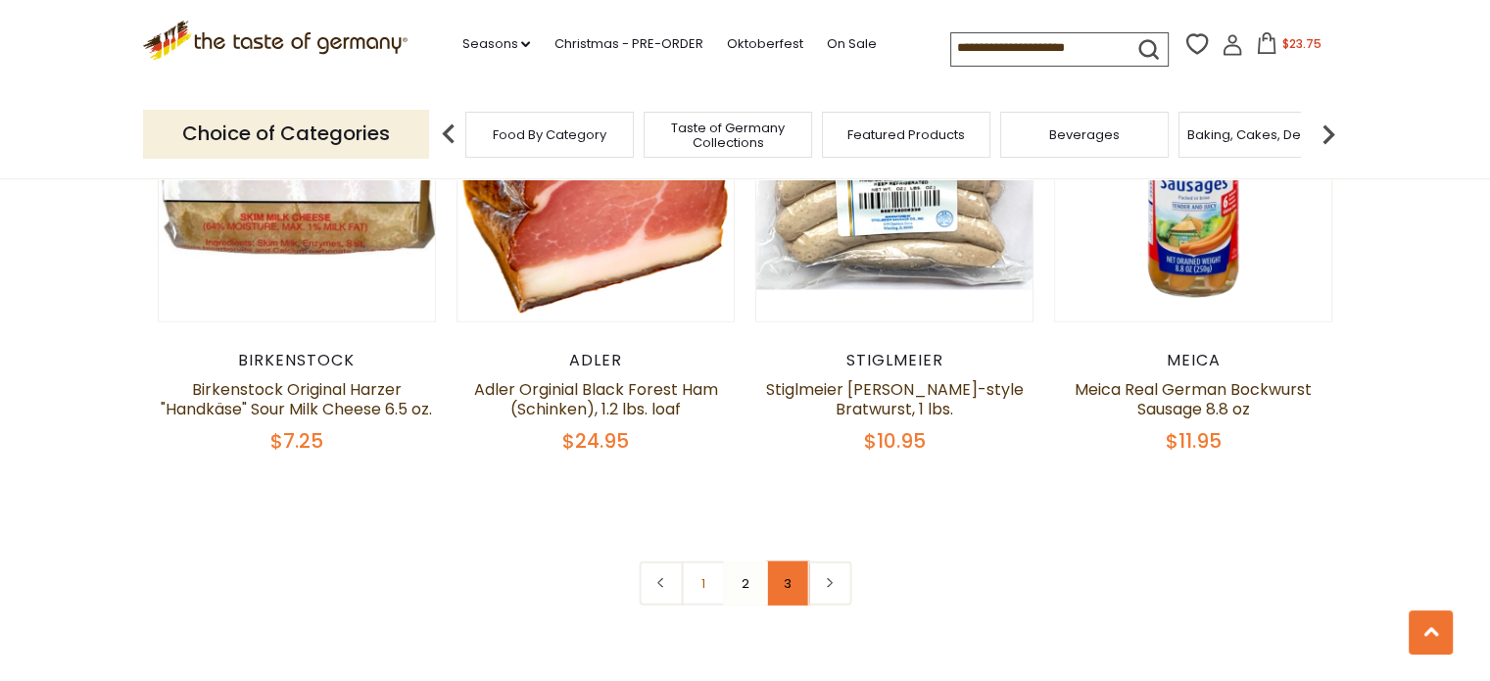
click at [785, 561] on link "3" at bounding box center [787, 583] width 44 height 44
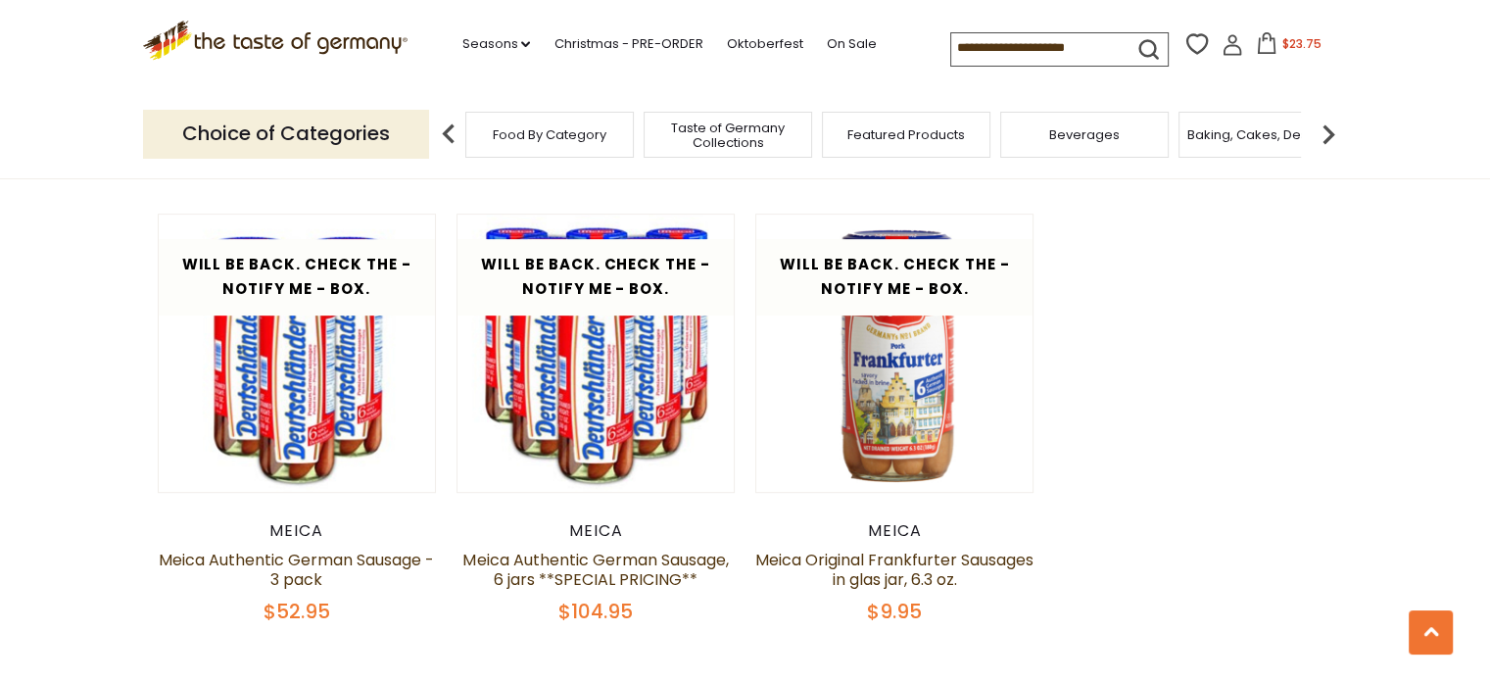
scroll to position [1019, 0]
